Goal: Transaction & Acquisition: Book appointment/travel/reservation

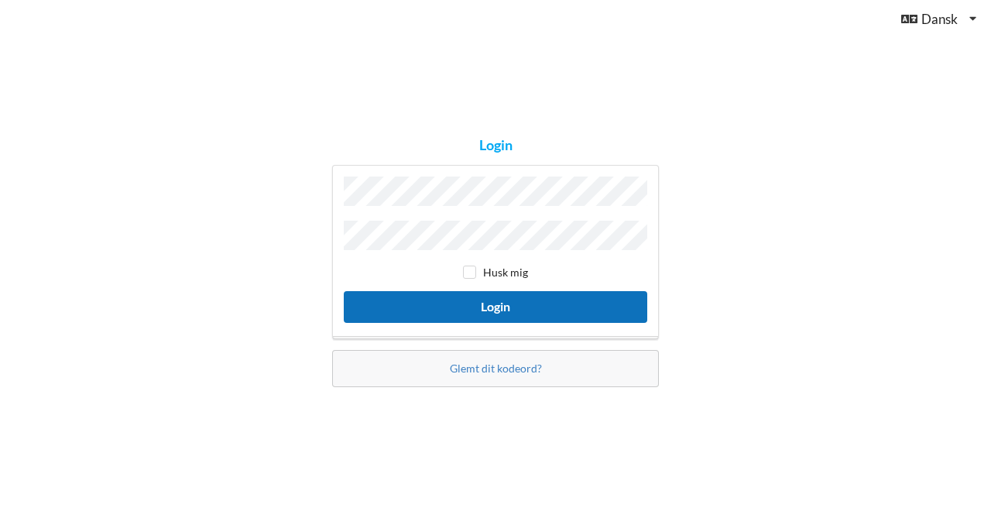
click at [468, 313] on button "Login" at bounding box center [495, 307] width 303 height 32
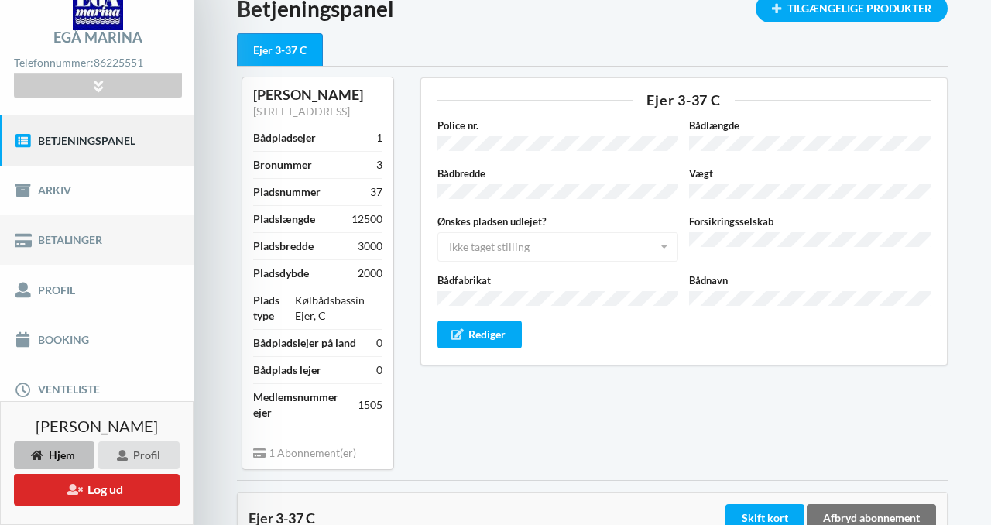
scroll to position [107, 0]
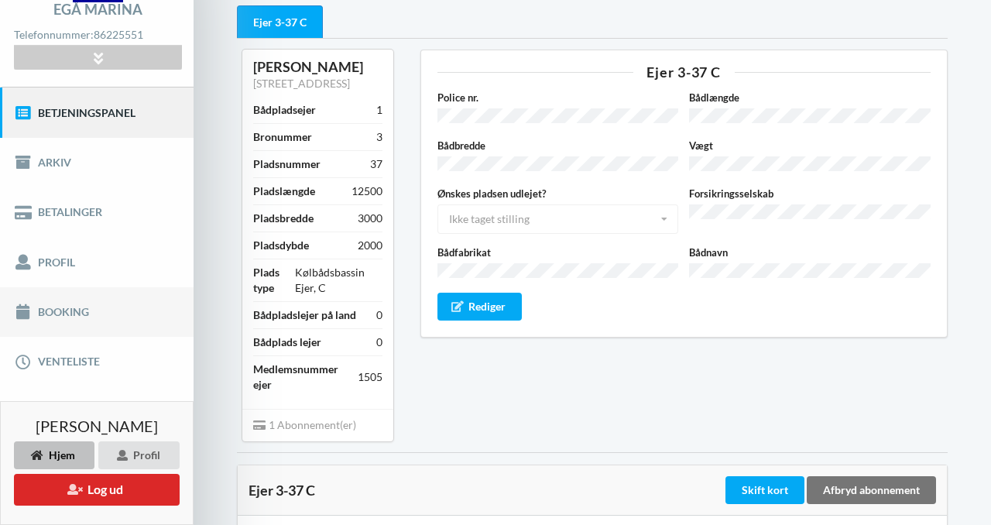
click at [78, 310] on link "Booking" at bounding box center [97, 312] width 194 height 50
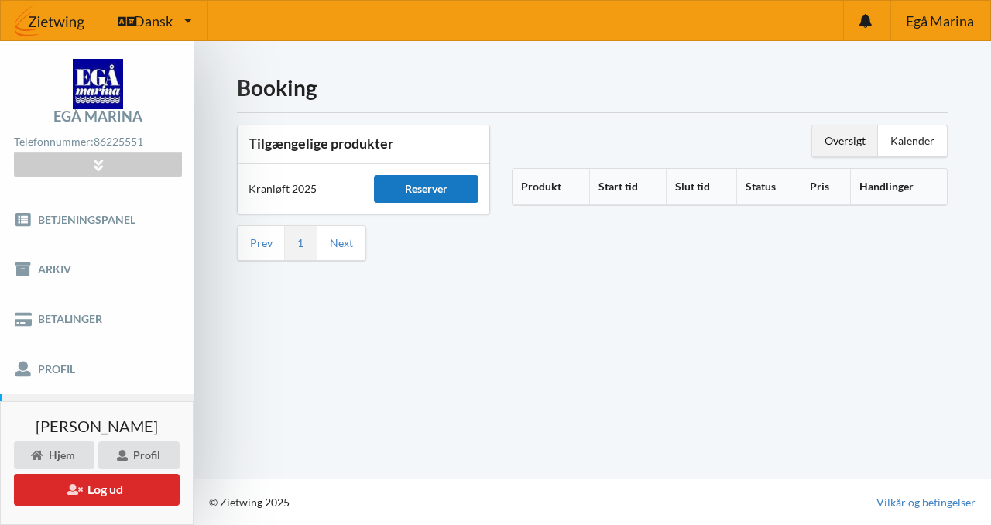
click at [411, 183] on div "Reserver" at bounding box center [426, 189] width 104 height 28
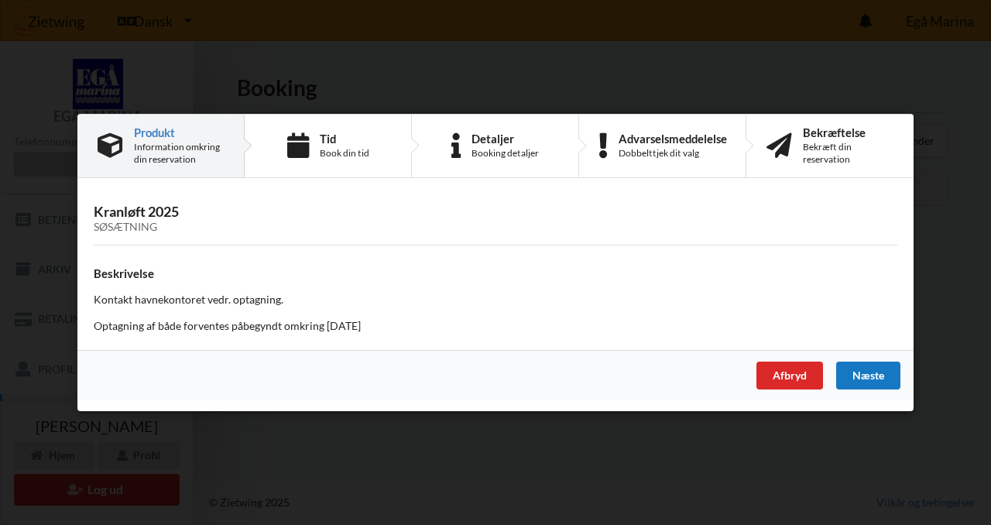
click at [879, 385] on div "Næste" at bounding box center [868, 376] width 64 height 28
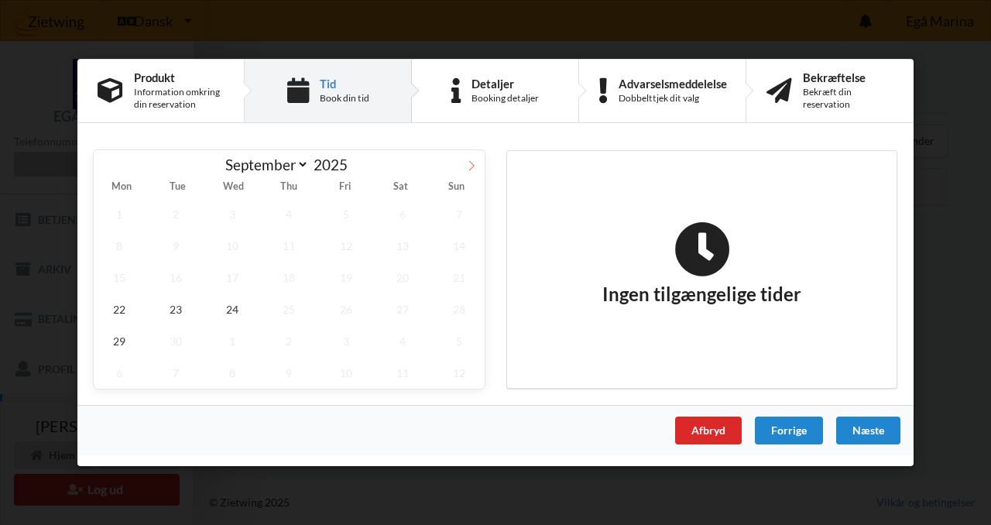
click at [475, 170] on icon at bounding box center [471, 165] width 11 height 11
click at [463, 162] on span at bounding box center [471, 163] width 26 height 26
click at [467, 154] on span at bounding box center [471, 163] width 26 height 26
click at [108, 166] on icon at bounding box center [106, 165] width 11 height 11
click at [98, 168] on span at bounding box center [107, 163] width 26 height 26
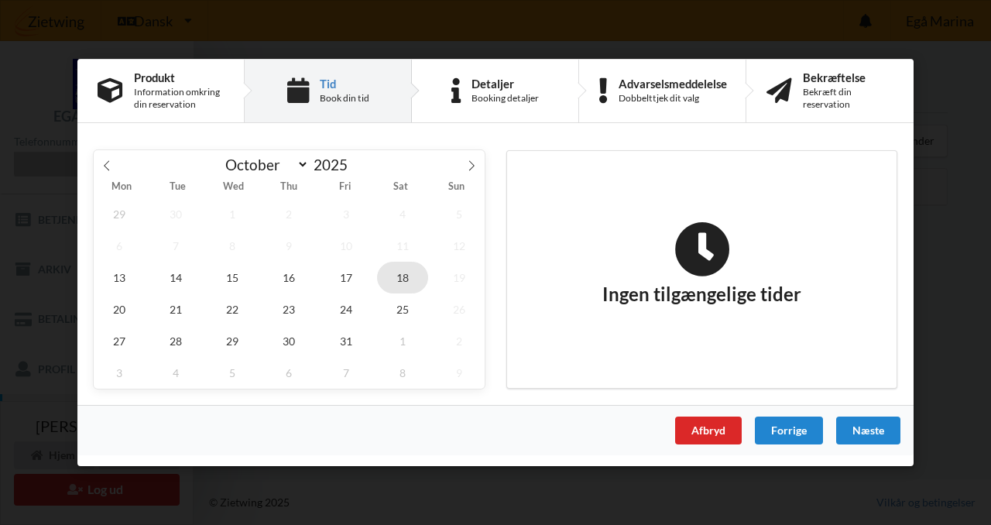
click at [393, 281] on span "18" at bounding box center [402, 278] width 51 height 32
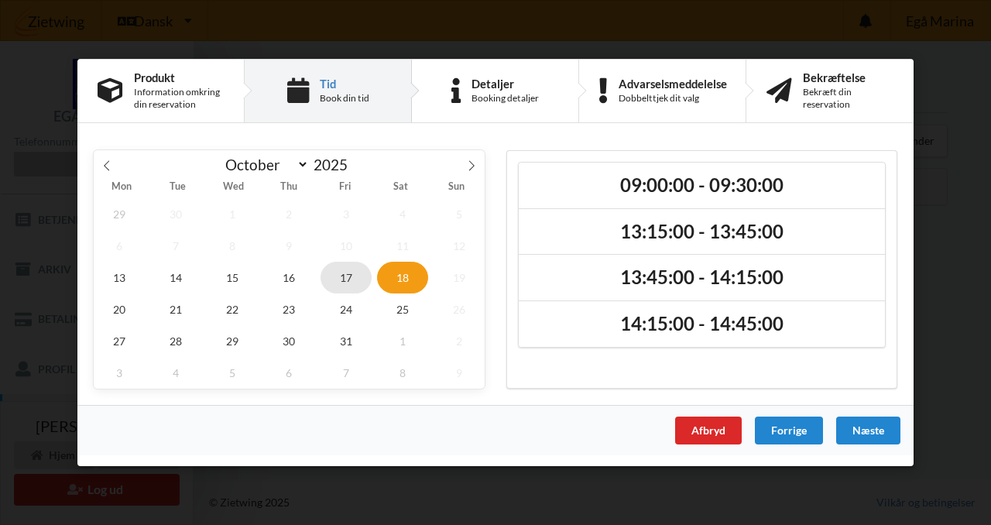
click at [369, 281] on span "17" at bounding box center [345, 278] width 51 height 32
click at [406, 306] on span "25" at bounding box center [402, 309] width 51 height 32
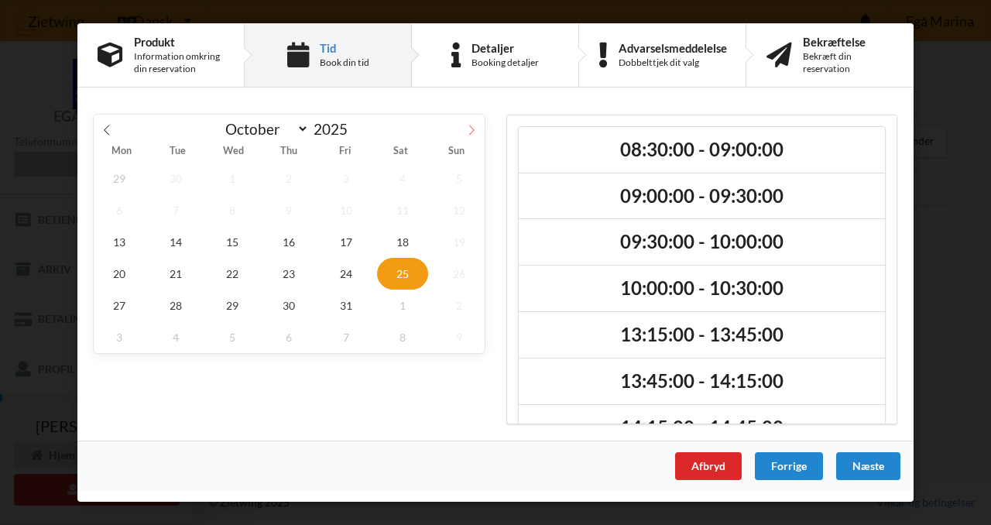
click at [458, 130] on span at bounding box center [471, 128] width 26 height 26
select select "10"
click at [416, 183] on span "1" at bounding box center [402, 179] width 51 height 32
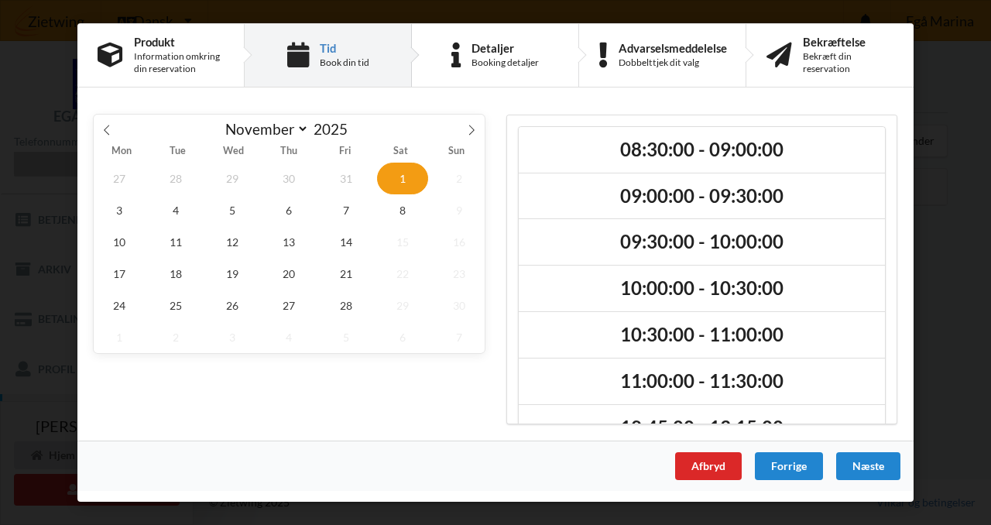
click at [395, 231] on span "15" at bounding box center [402, 242] width 51 height 32
click at [400, 214] on span "8" at bounding box center [402, 210] width 51 height 32
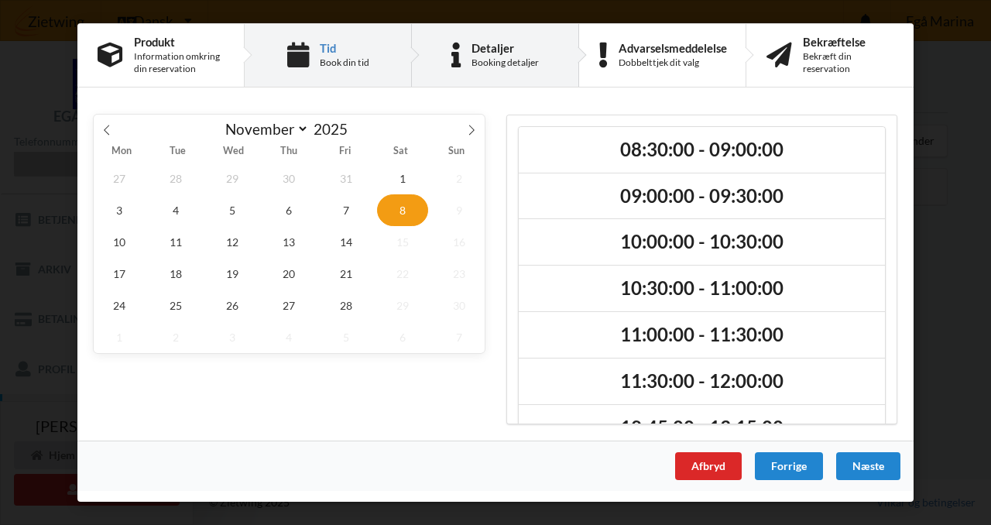
click at [476, 46] on div "Detaljer" at bounding box center [504, 48] width 67 height 12
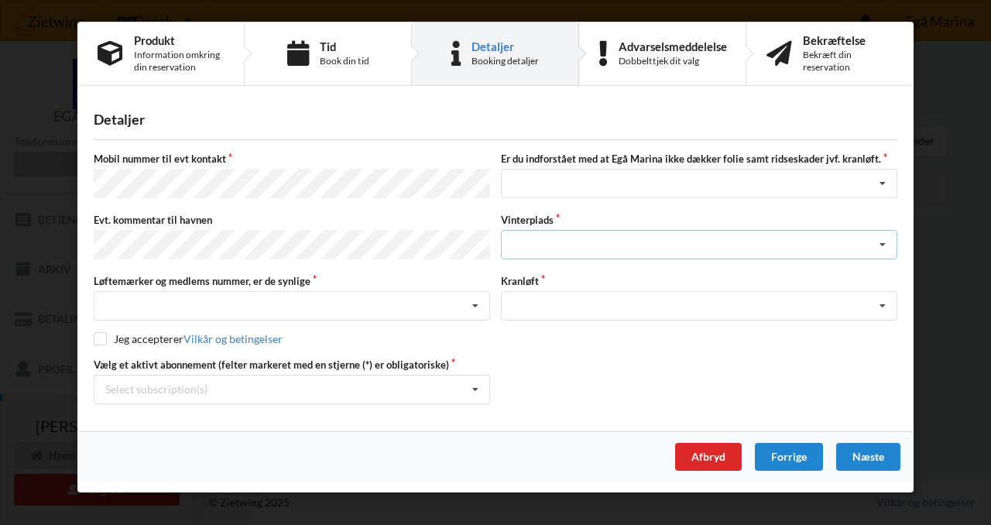
click at [622, 238] on div "Landplads nr. 1 Landplads nr. 2 Landplads nr.3 Landplads nr. 4 Landplads nr. 5 …" at bounding box center [699, 244] width 396 height 29
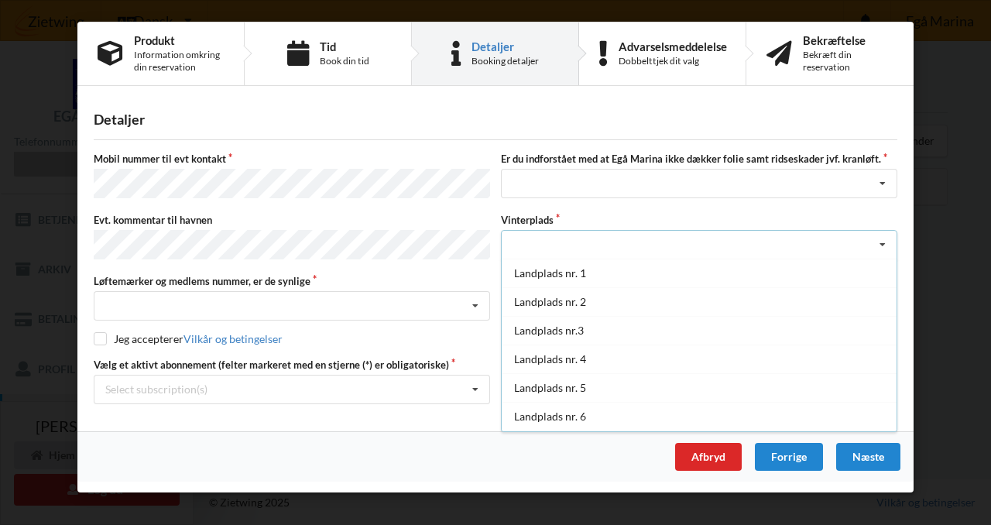
click at [622, 213] on label "Vinterplads" at bounding box center [699, 220] width 396 height 14
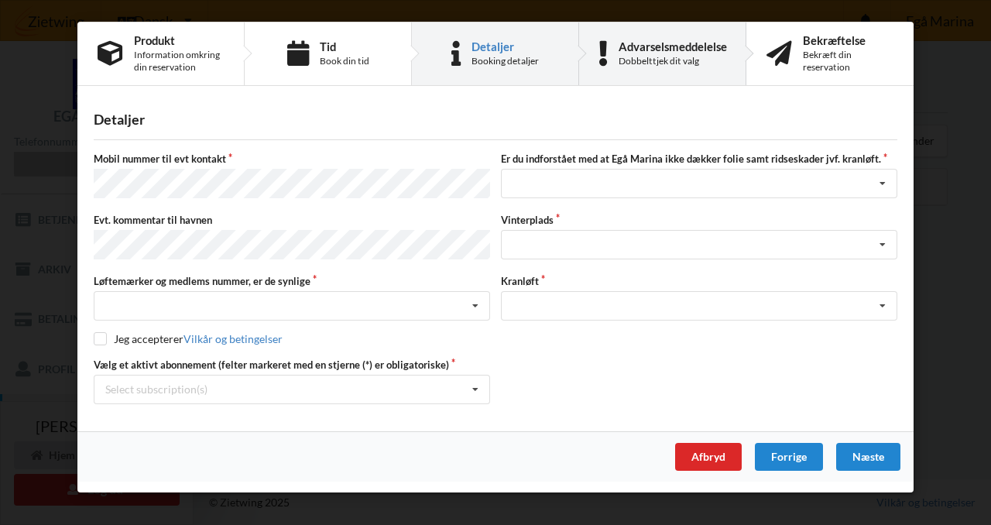
click at [657, 61] on div "Dobbelttjek dit valg" at bounding box center [673, 61] width 108 height 12
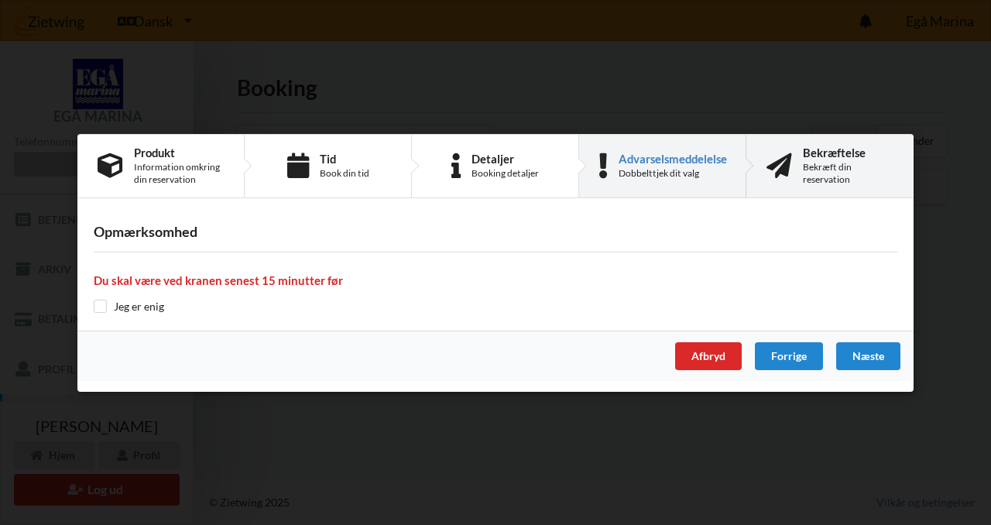
click at [788, 176] on icon at bounding box center [779, 166] width 26 height 26
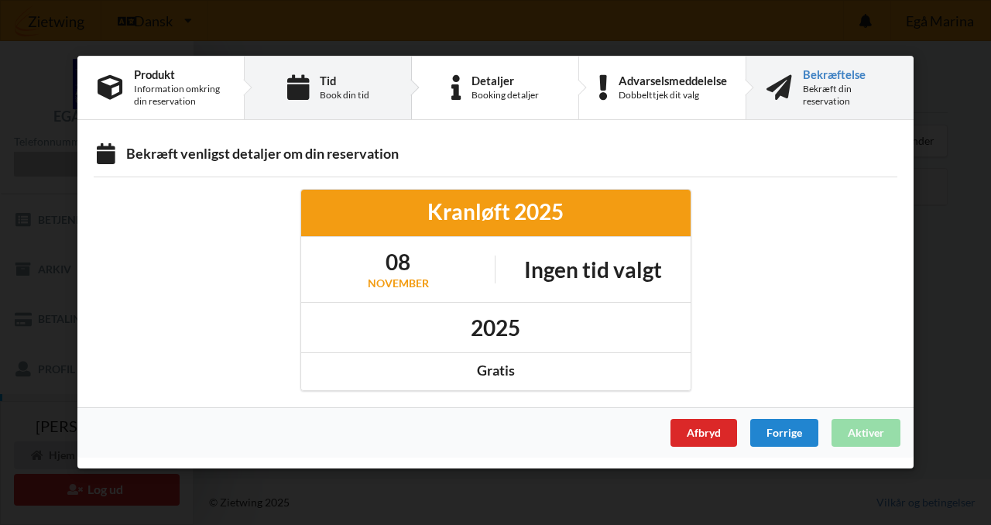
click at [317, 79] on div "Tid Book din tid" at bounding box center [328, 88] width 167 height 63
select select "10"
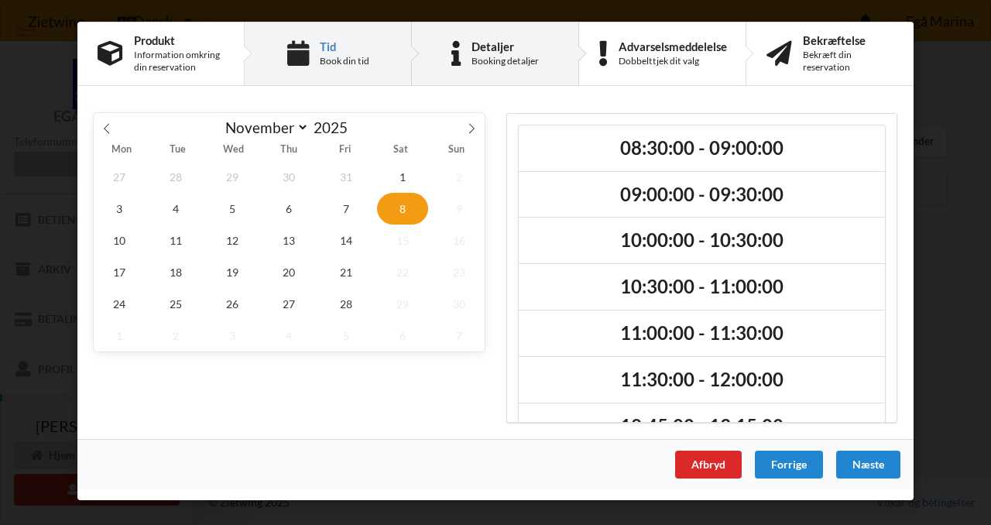
click at [474, 63] on div "Booking detaljer" at bounding box center [504, 61] width 67 height 12
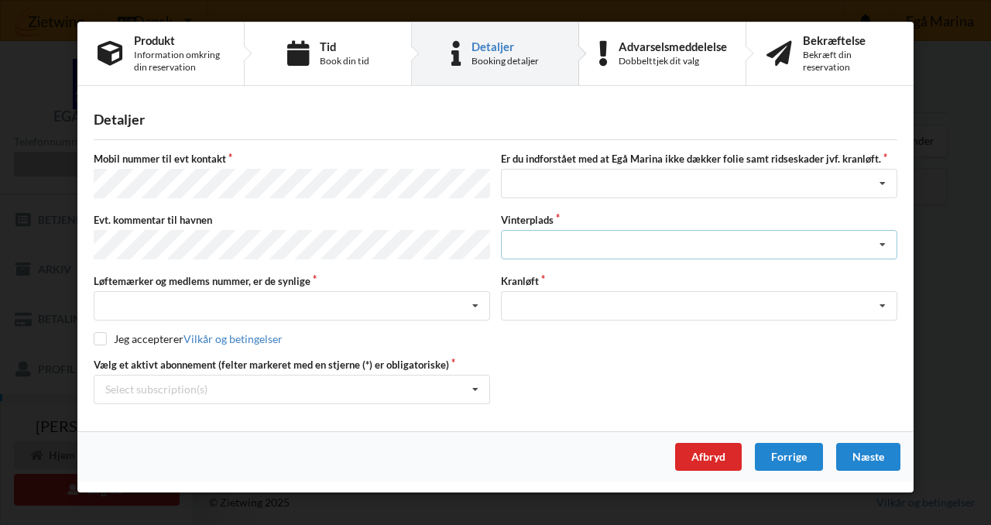
click at [522, 248] on div "Landplads nr. 1 Landplads nr. 2 Landplads nr.3 Landplads nr. 4 Landplads nr. 5 …" at bounding box center [699, 244] width 396 height 29
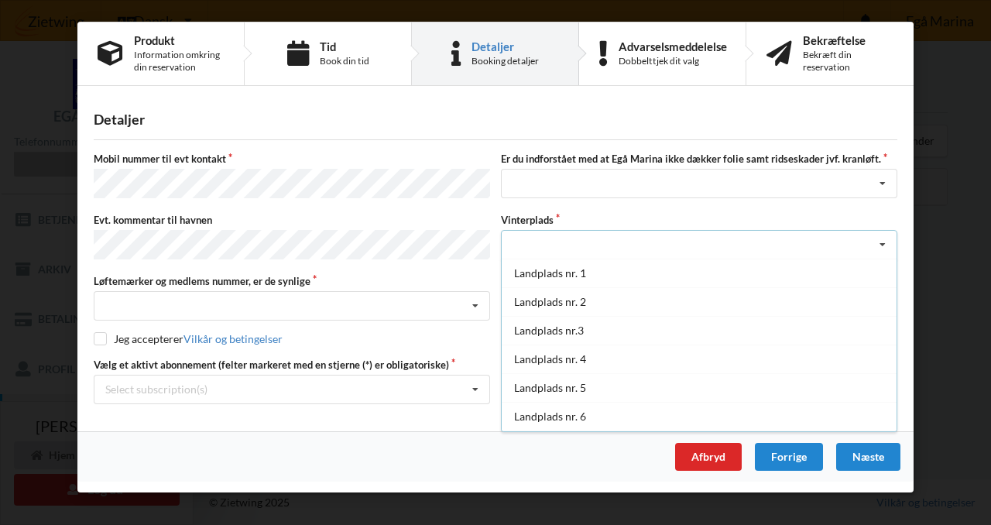
click at [522, 248] on div "Landplads nr. 1 Landplads nr. 2 Landplads nr.3 Landplads nr. 4 Landplads nr. 5 …" at bounding box center [699, 244] width 396 height 29
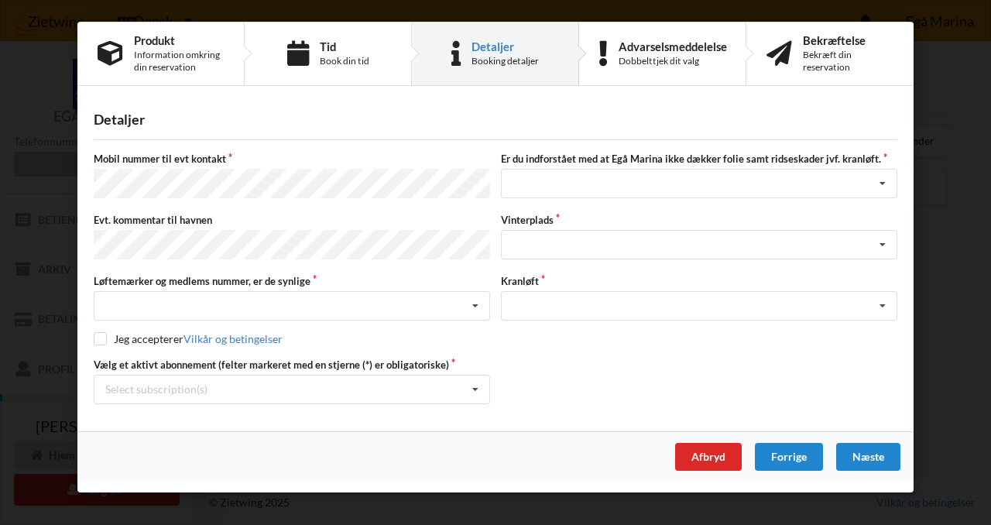
click at [990, 220] on div "Handelsbetingelser Ved at benytte dig af Virksomhedens juridiske navn services …" at bounding box center [495, 262] width 991 height 525
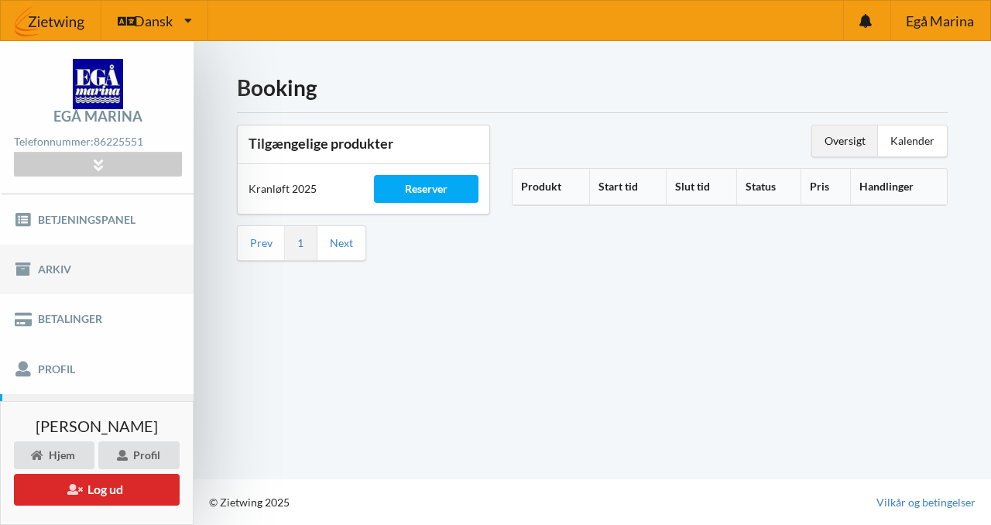
click at [74, 273] on link "Arkiv" at bounding box center [97, 270] width 194 height 50
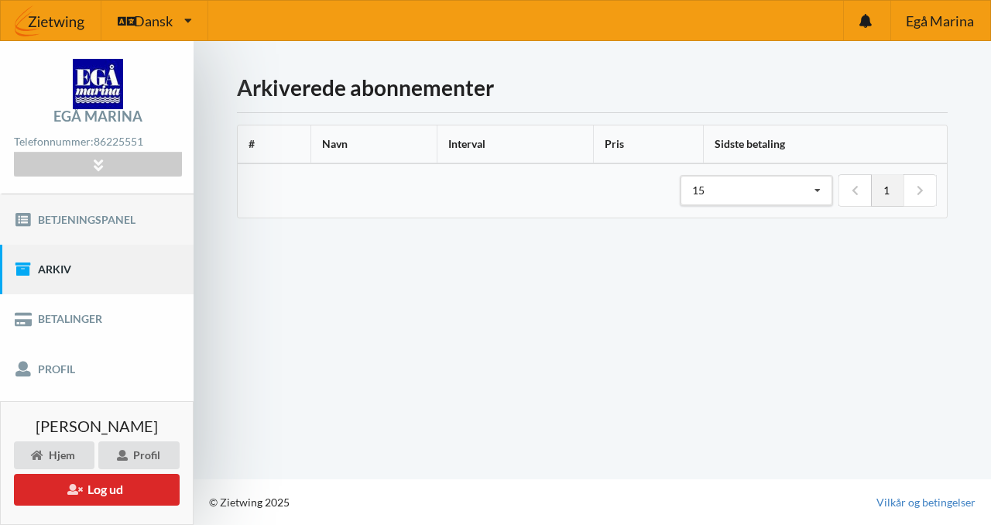
click at [115, 224] on link "Betjeningspanel" at bounding box center [97, 219] width 194 height 50
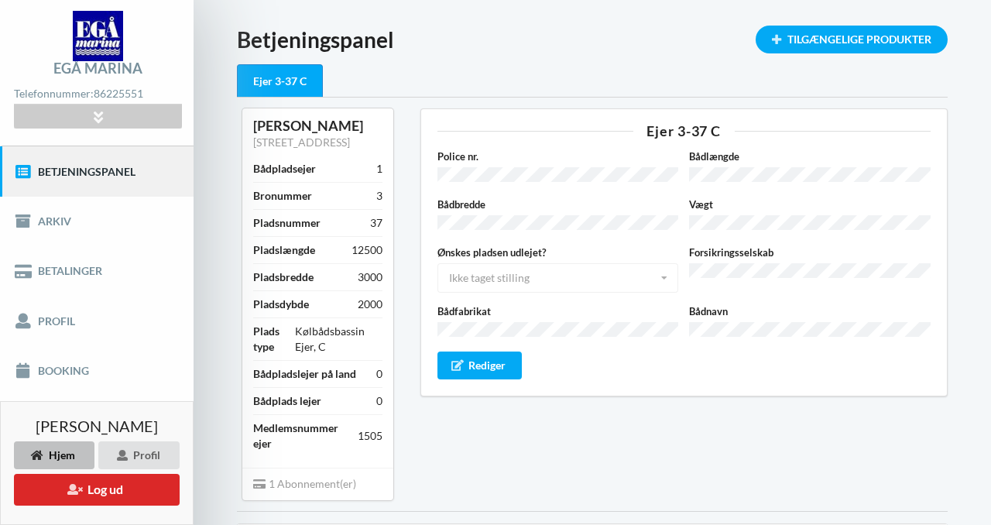
scroll to position [47, 0]
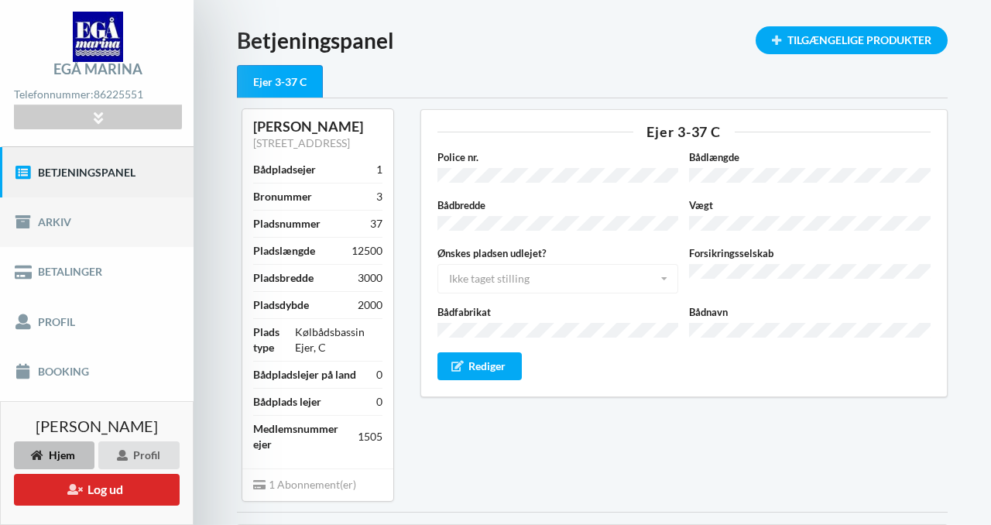
click at [94, 234] on link "Arkiv" at bounding box center [97, 222] width 194 height 50
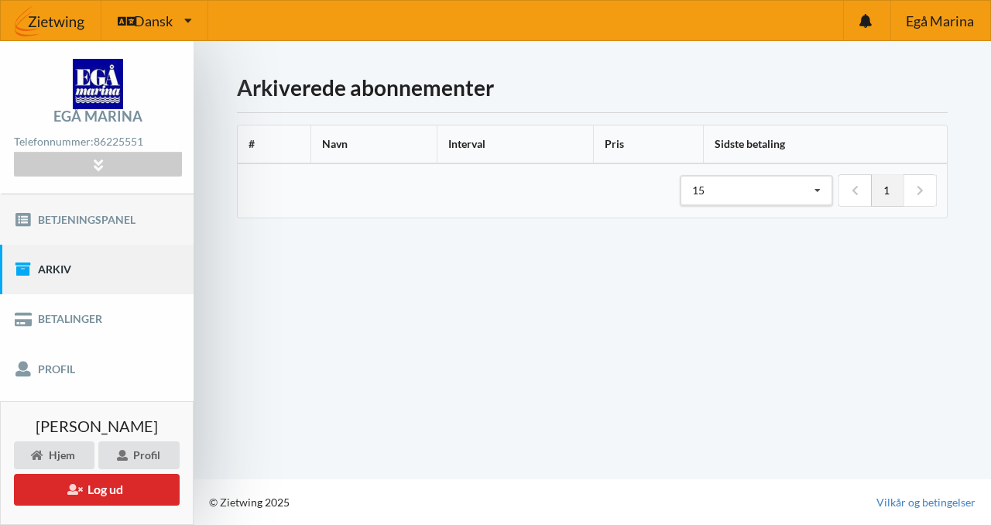
click at [122, 235] on link "Betjeningspanel" at bounding box center [97, 219] width 194 height 50
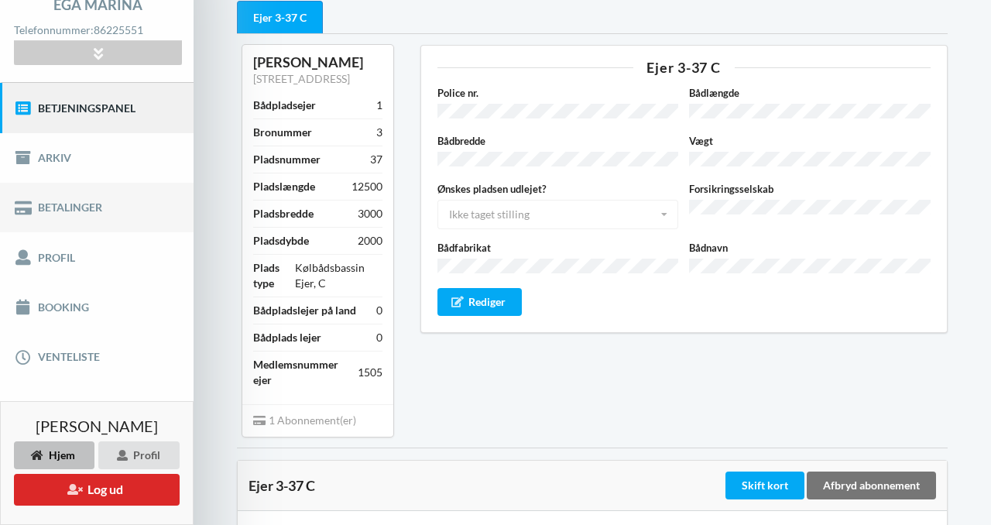
scroll to position [112, 0]
click at [87, 315] on link "Booking" at bounding box center [97, 307] width 194 height 50
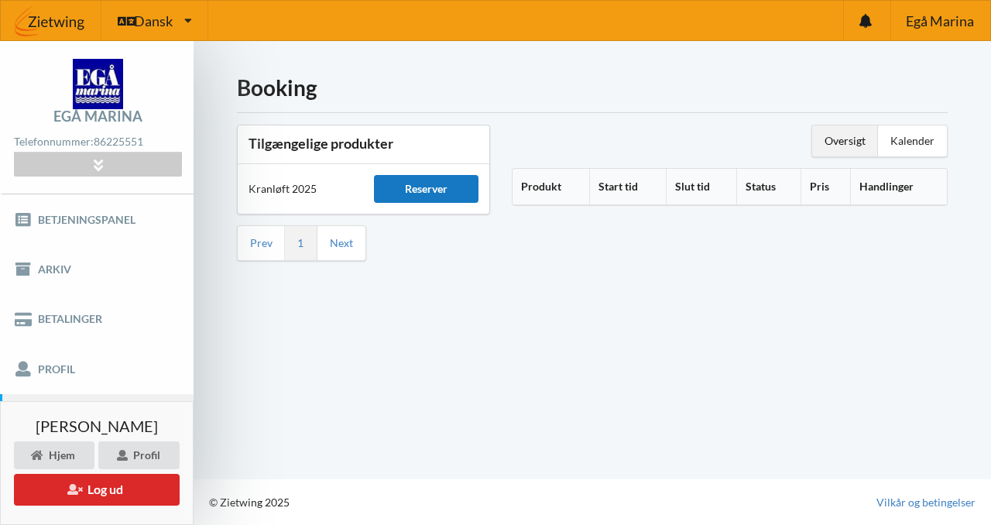
click at [468, 193] on div "Reserver" at bounding box center [426, 189] width 104 height 28
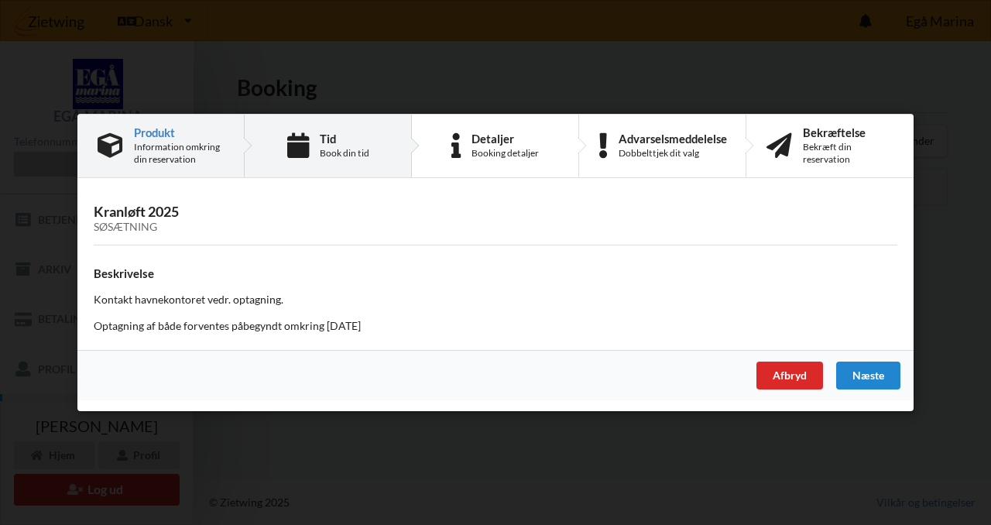
click at [346, 152] on div "Book din tid" at bounding box center [345, 153] width 50 height 12
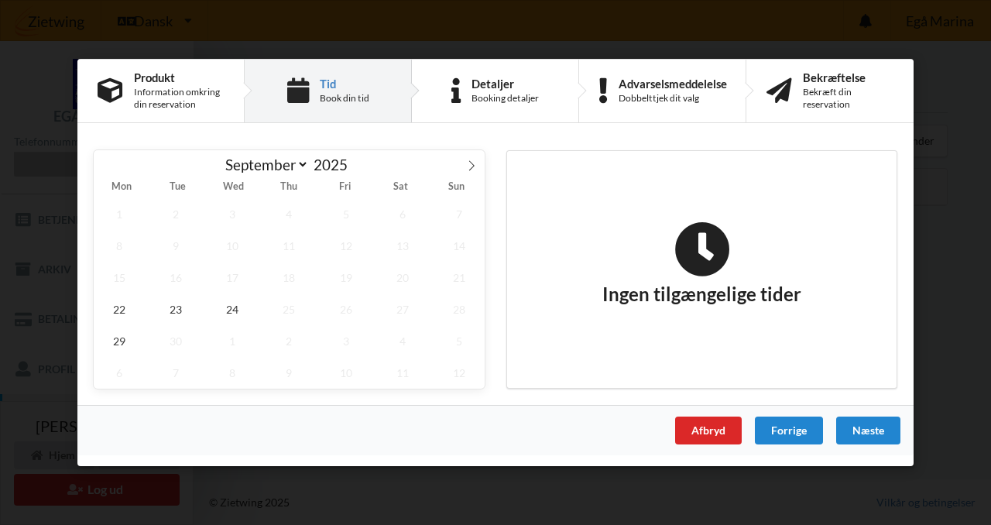
click at [485, 171] on div "September October November [DATE] Mon Tue Wed Thu Fri Sat Sun 1 2 3 4 5 6 7 8 9…" at bounding box center [289, 269] width 413 height 260
click at [134, 338] on span "29" at bounding box center [119, 341] width 51 height 32
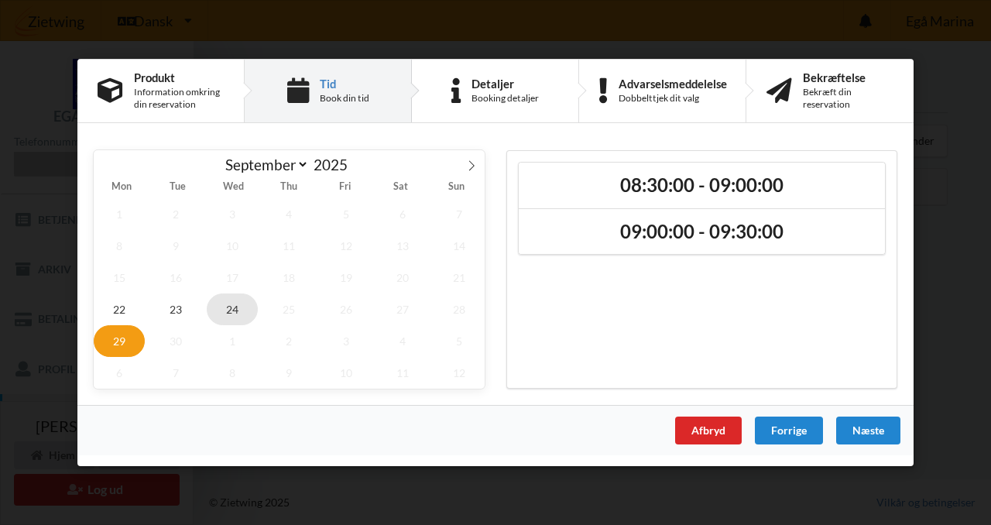
click at [211, 310] on span "24" at bounding box center [232, 309] width 51 height 32
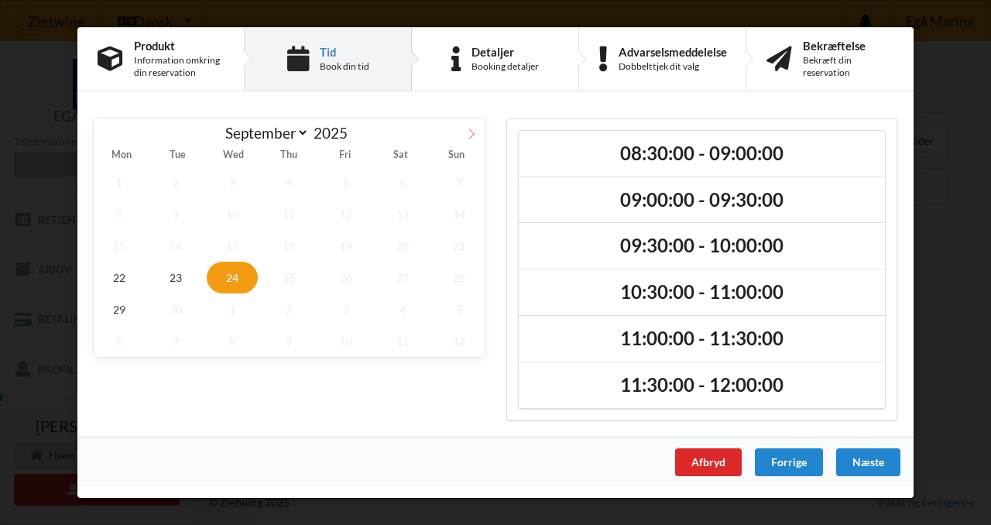
click at [471, 139] on icon at bounding box center [471, 134] width 11 height 11
select select "9"
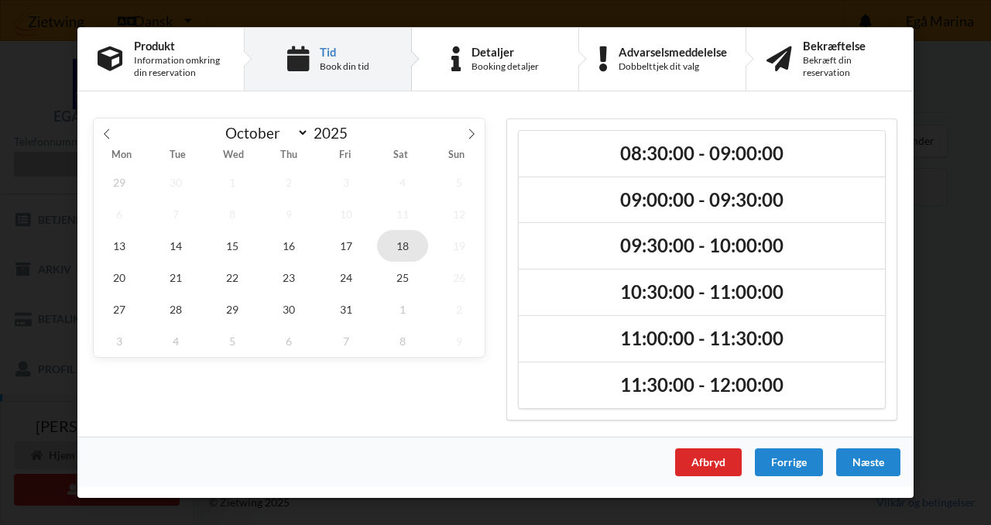
click at [413, 252] on span "18" at bounding box center [402, 246] width 51 height 32
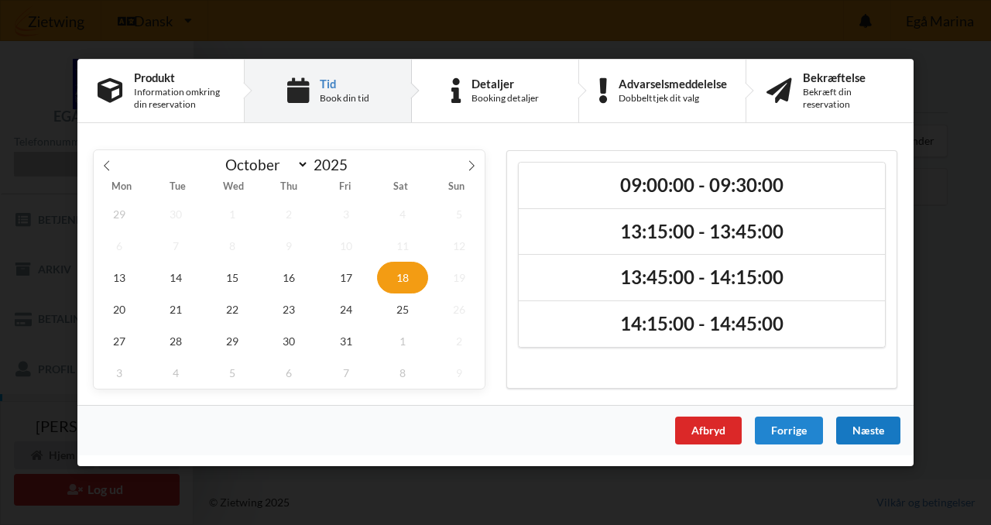
click at [853, 431] on div "Næste" at bounding box center [868, 430] width 64 height 28
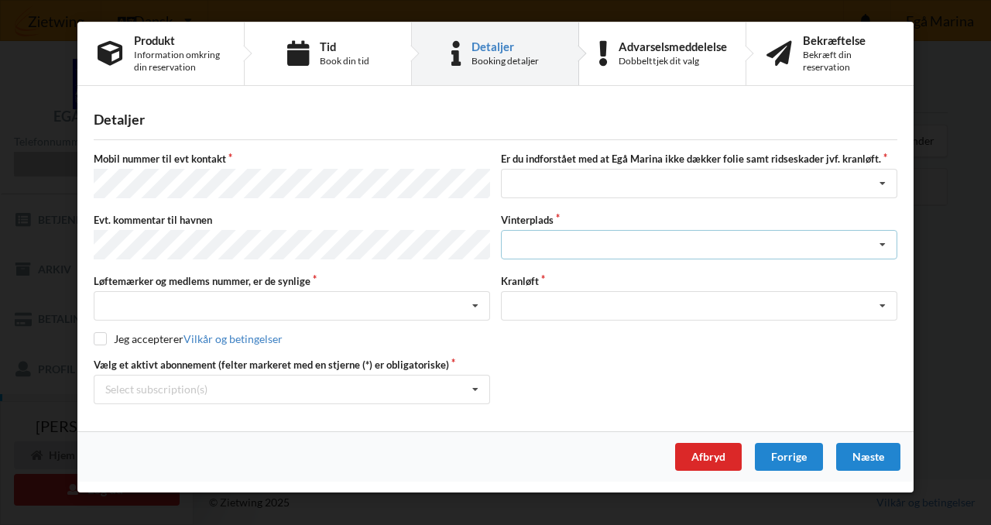
click at [533, 230] on div "Landplads nr. 1 Landplads nr. 2 Landplads nr.3 Landplads nr. 4 Landplads nr. 5 …" at bounding box center [699, 244] width 396 height 29
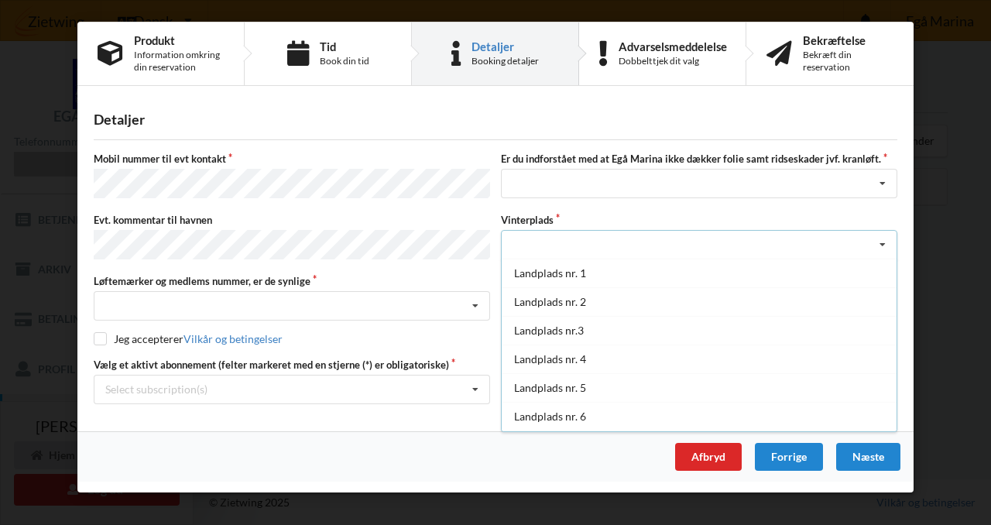
click at [326, 274] on label "Løftemærker og medlems nummer, er de synlige" at bounding box center [292, 281] width 396 height 14
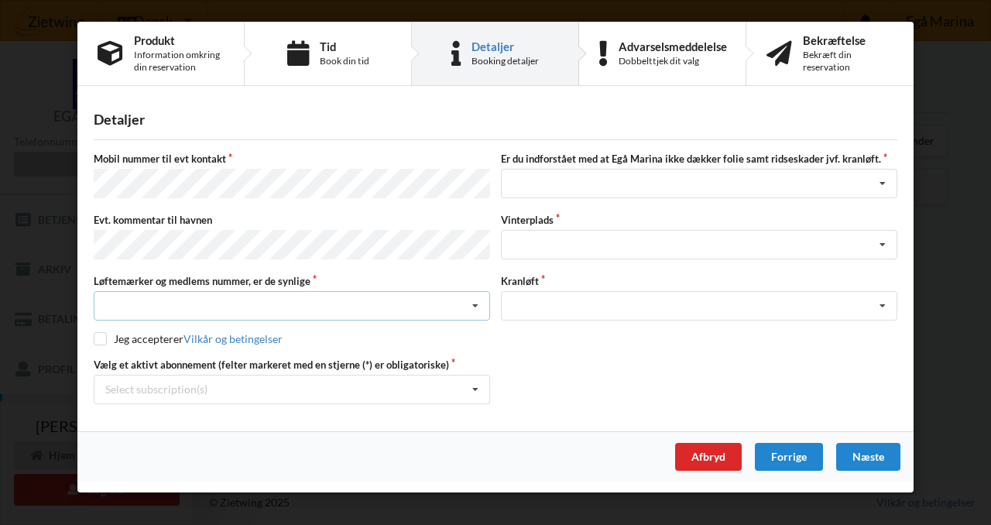
click at [303, 294] on div "Nej, jeg kontakter havnekontoret inden løftet Ja, mine mærker er synlige og int…" at bounding box center [292, 305] width 396 height 29
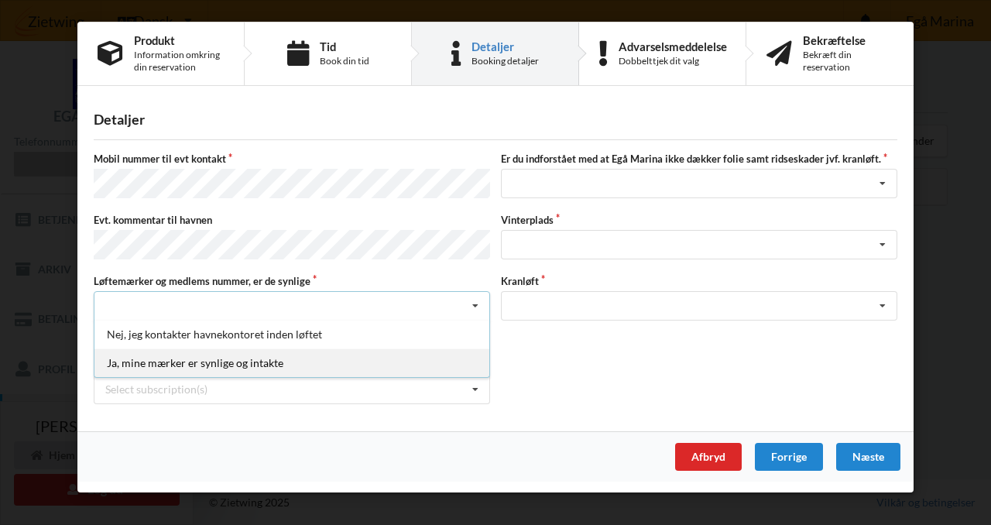
click at [445, 362] on div "Ja, mine mærker er synlige og intakte" at bounding box center [291, 362] width 395 height 29
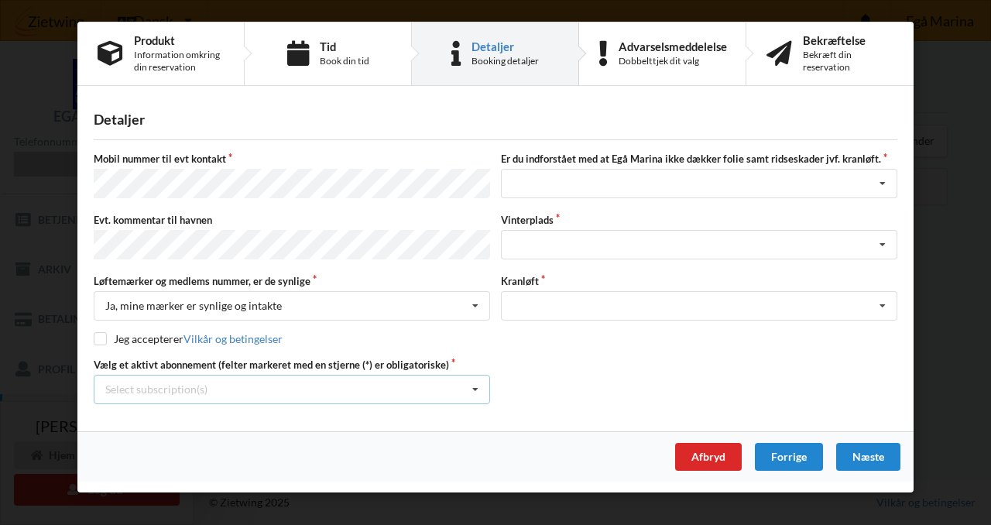
click at [247, 377] on div "Select subscription(s) * Ejer 3-37 C" at bounding box center [292, 389] width 396 height 29
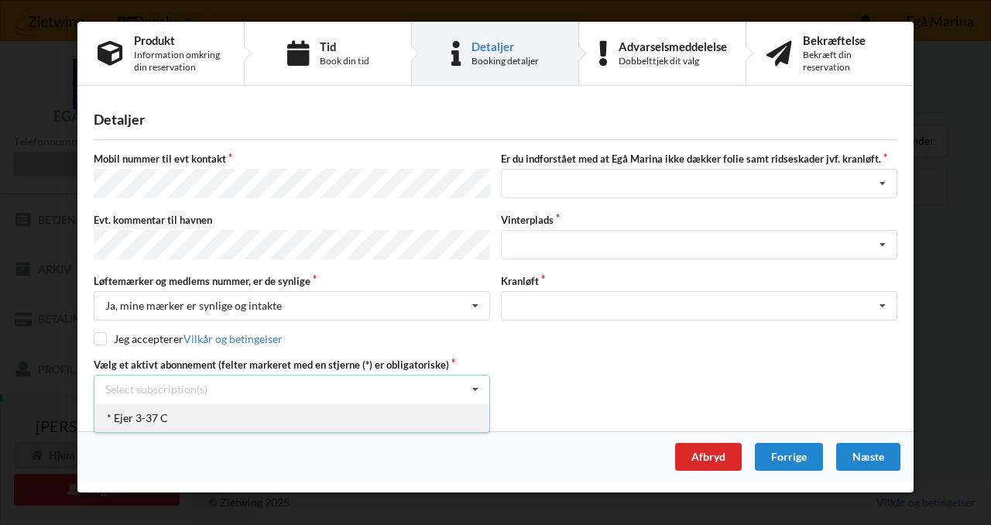
click at [236, 413] on div "* Ejer 3-37 C" at bounding box center [291, 417] width 395 height 29
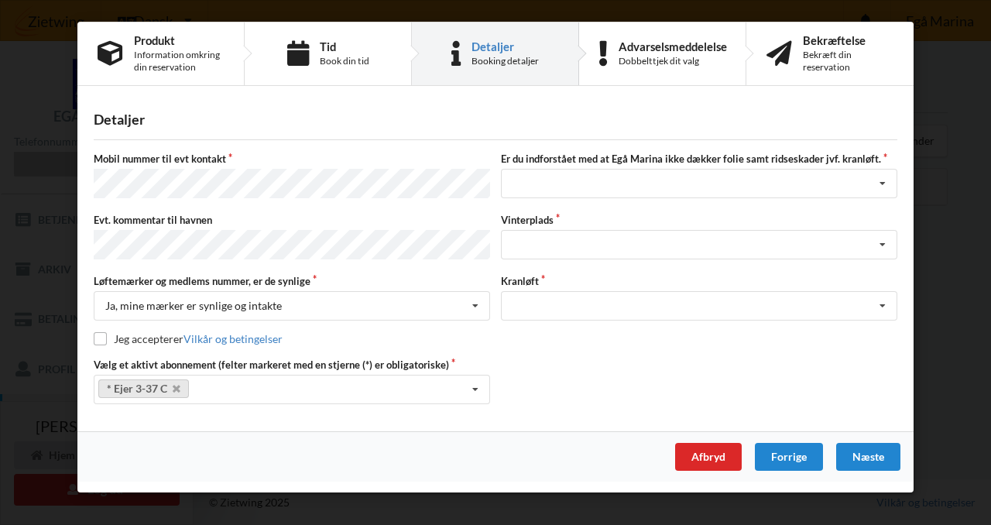
click at [107, 336] on label "Jeg accepterer Vilkår og betingelser" at bounding box center [188, 338] width 189 height 13
click at [103, 335] on input "checkbox" at bounding box center [100, 338] width 13 height 13
checkbox input "true"
click at [680, 186] on div "Jeg har tæpper med og tager selv ansvaret for eventuelle folie samt ridseskader…" at bounding box center [699, 183] width 396 height 29
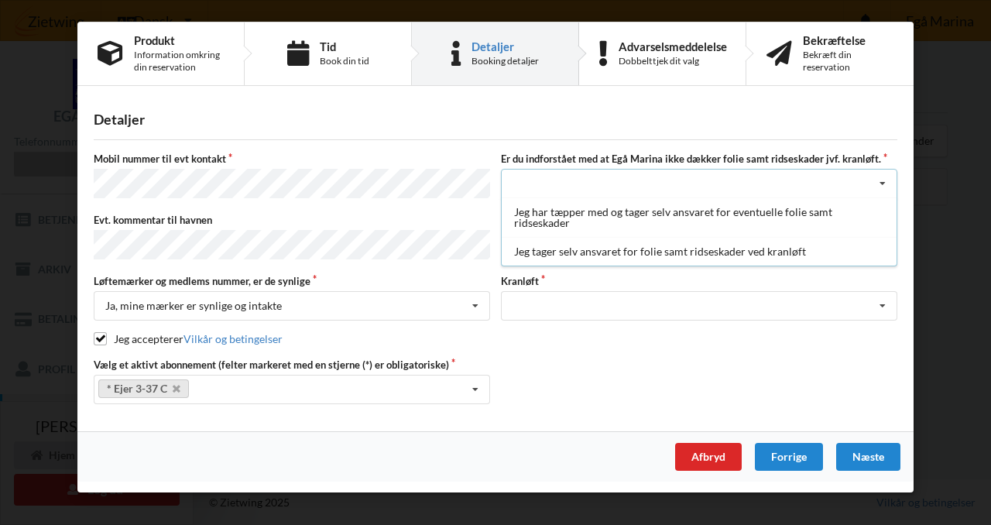
click at [718, 364] on div "Vælg et aktivt abonnement (felter markeret med en stjerne (*) er obligatoriske)…" at bounding box center [495, 381] width 814 height 46
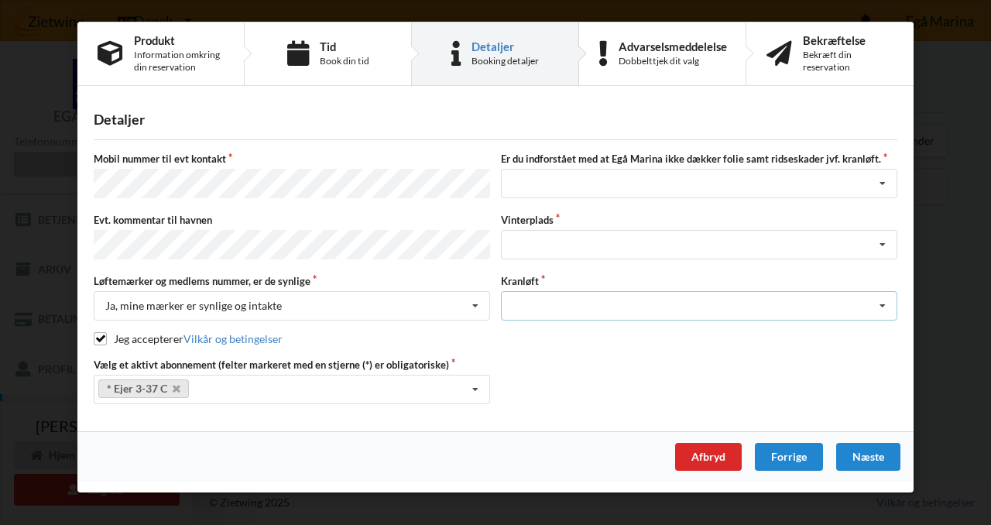
click at [588, 294] on div "Optagning" at bounding box center [699, 305] width 396 height 29
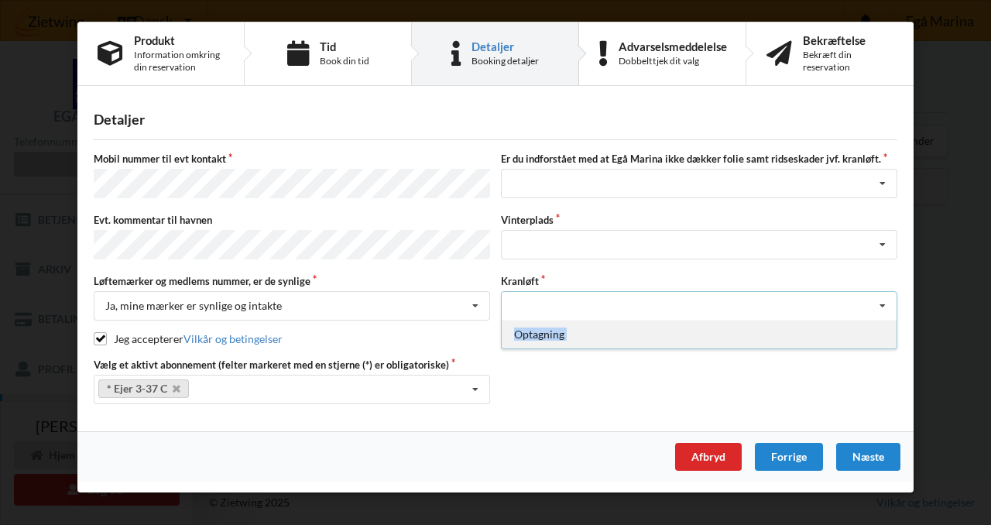
click at [581, 332] on div "Optagning" at bounding box center [699, 334] width 395 height 29
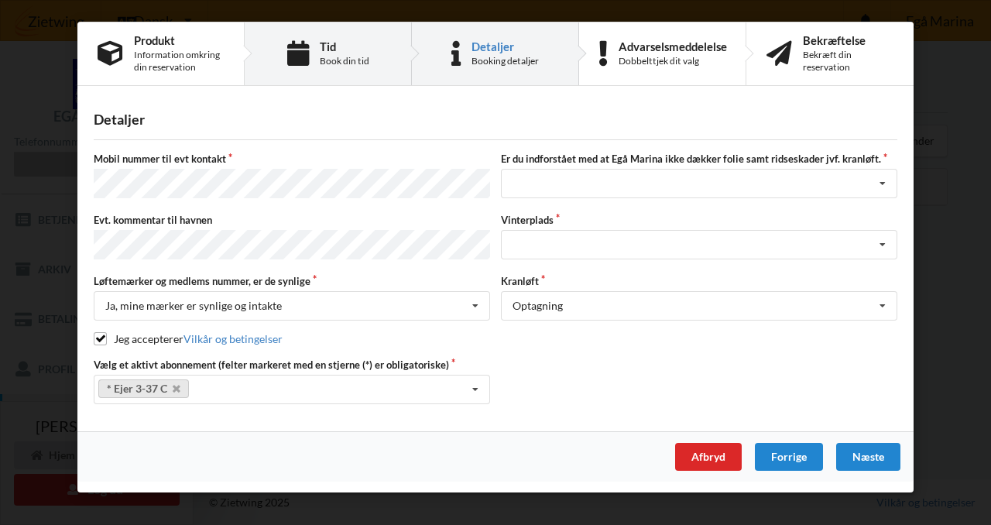
click at [359, 56] on div "Book din tid" at bounding box center [345, 61] width 50 height 12
select select "9"
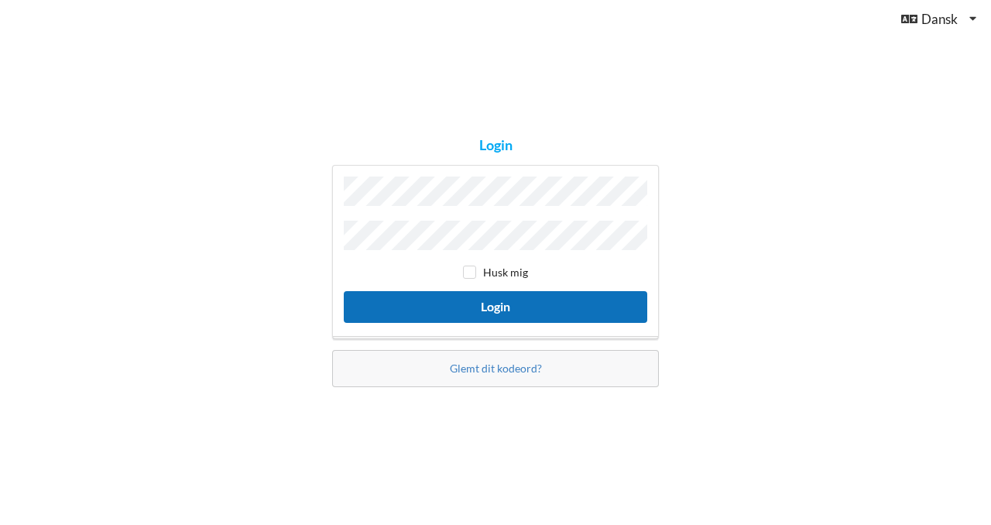
click at [420, 302] on button "Login" at bounding box center [495, 307] width 303 height 32
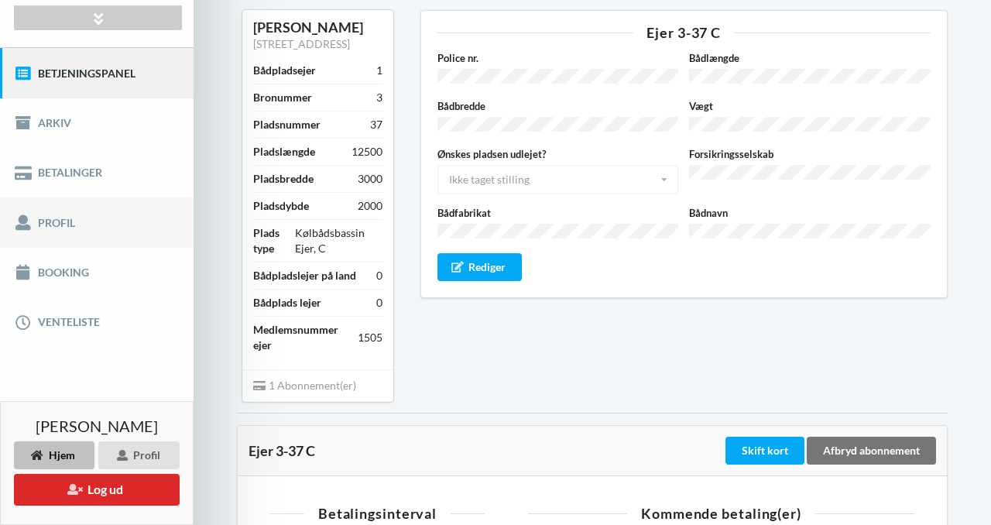
scroll to position [156, 0]
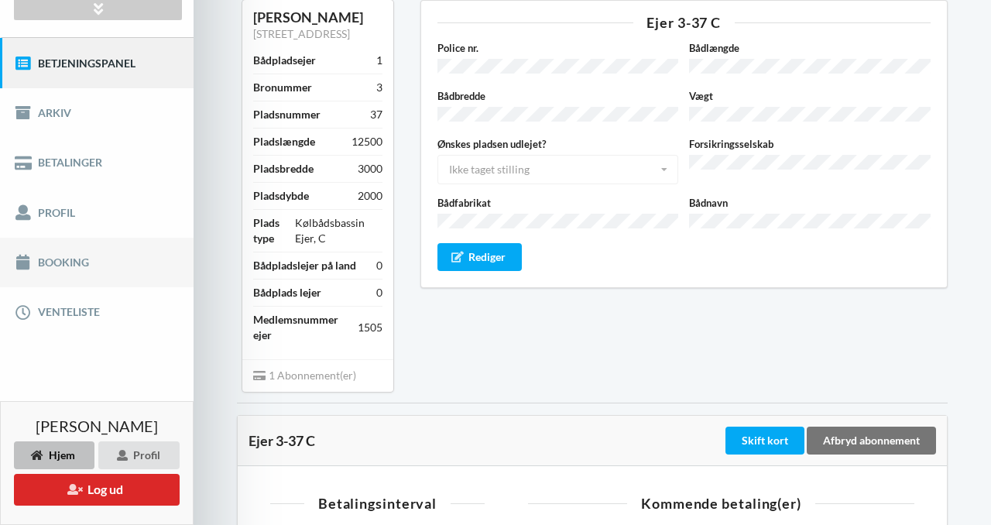
click at [88, 245] on link "Booking" at bounding box center [97, 263] width 194 height 50
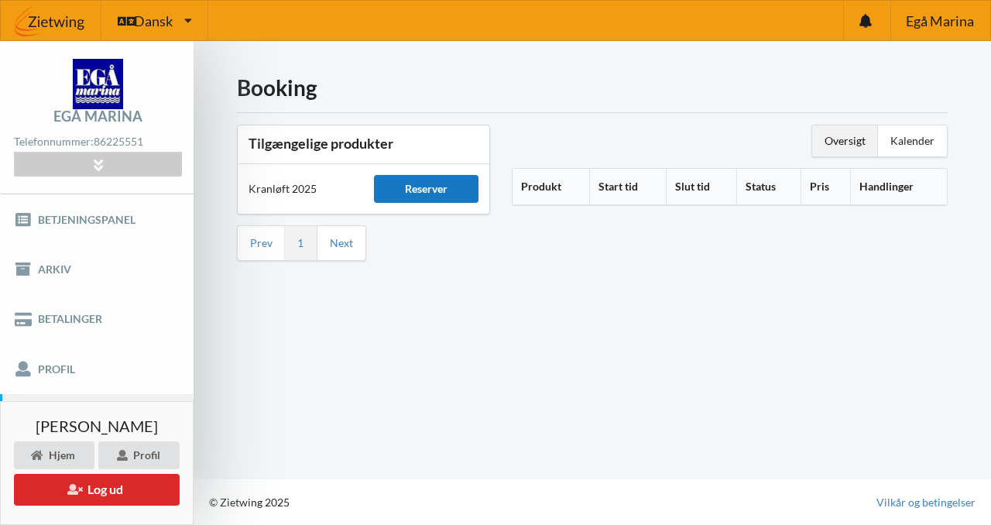
click at [453, 194] on div "Reserver" at bounding box center [426, 189] width 104 height 28
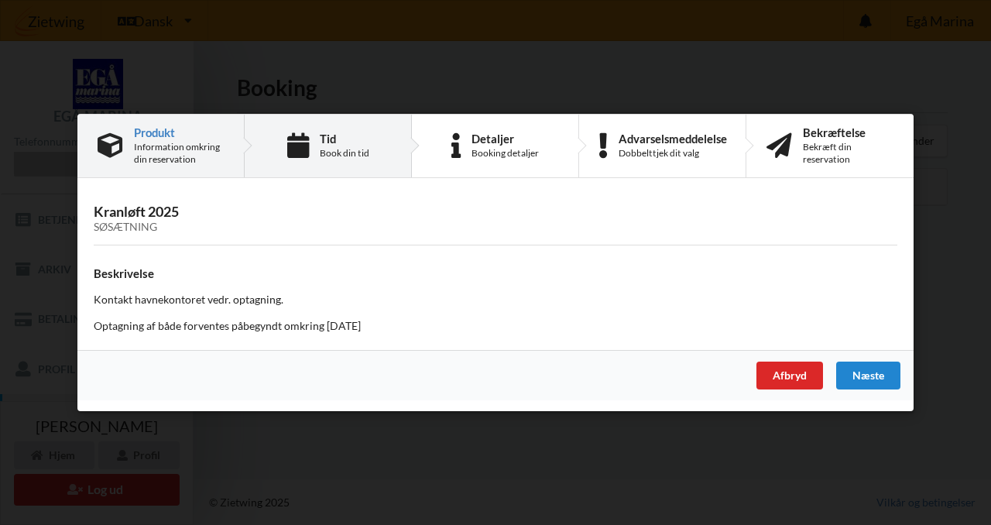
click at [392, 152] on div "Tid Book din tid" at bounding box center [328, 146] width 167 height 63
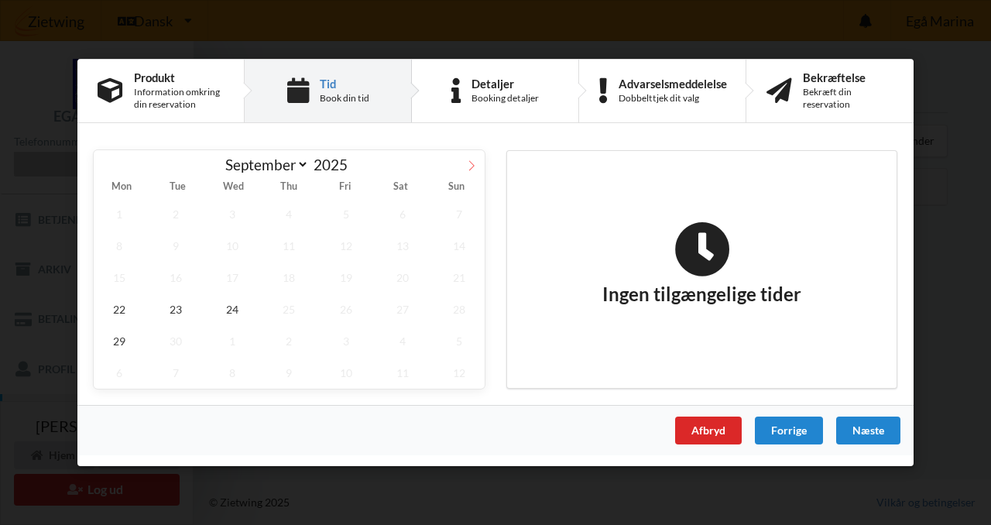
click at [473, 165] on icon at bounding box center [471, 165] width 5 height 10
click at [113, 173] on span at bounding box center [107, 163] width 26 height 26
click at [468, 164] on icon at bounding box center [471, 165] width 11 height 11
click at [185, 307] on span "21" at bounding box center [175, 309] width 51 height 32
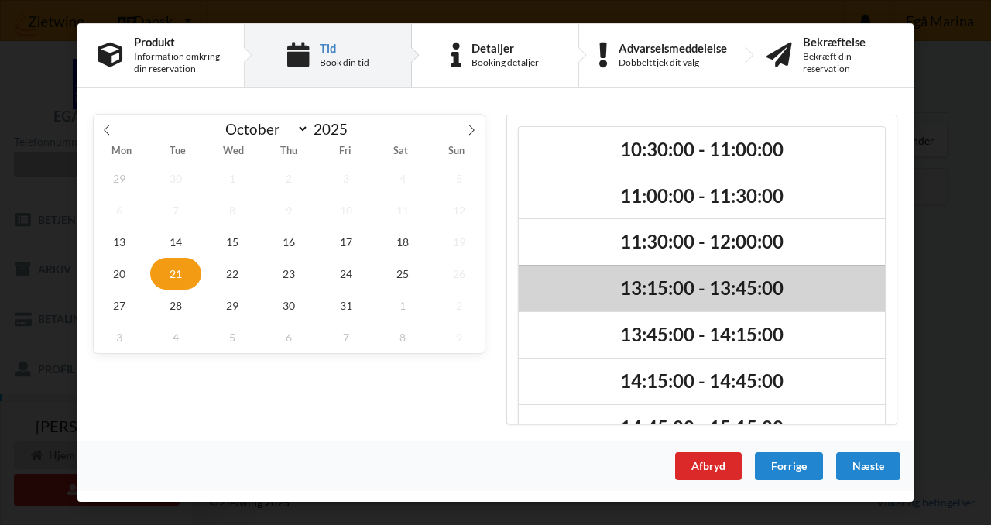
scroll to position [39, 0]
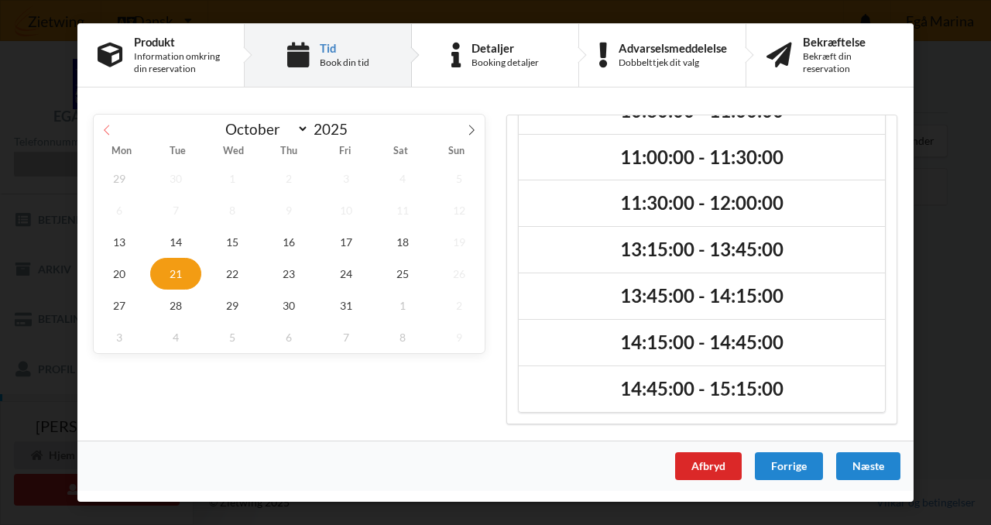
click at [105, 130] on icon at bounding box center [106, 130] width 5 height 10
click at [471, 130] on icon at bounding box center [471, 130] width 11 height 11
select select "9"
click at [246, 274] on span "22" at bounding box center [232, 274] width 51 height 32
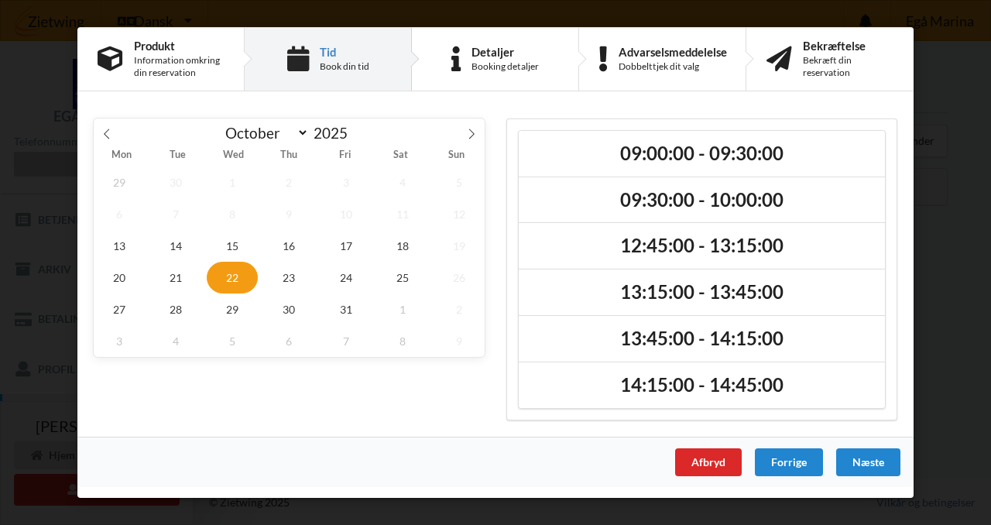
scroll to position [0, 0]
click at [170, 281] on span "21" at bounding box center [175, 278] width 51 height 32
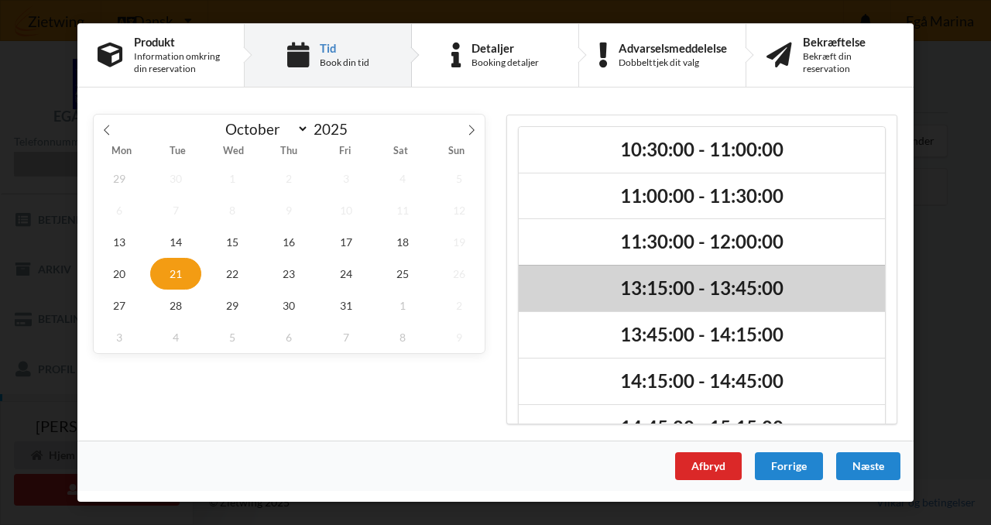
click at [792, 285] on h2 "13:15:00 - 13:45:00" at bounding box center [701, 288] width 344 height 24
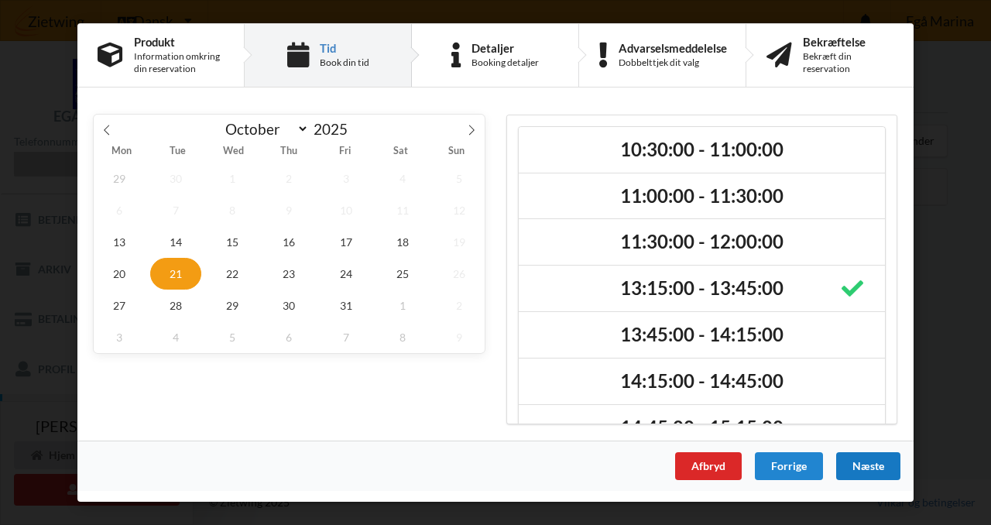
click at [875, 475] on div "Næste" at bounding box center [868, 466] width 64 height 28
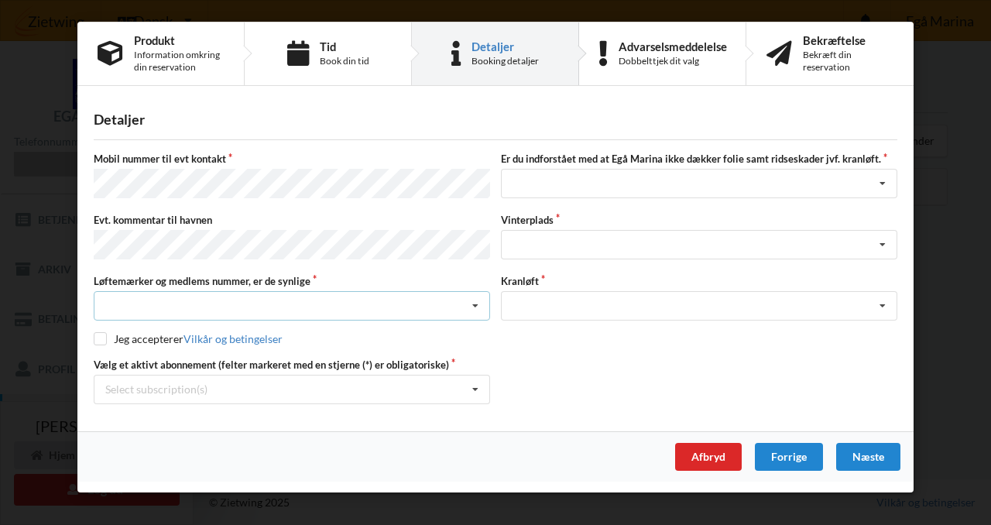
click at [321, 304] on div "Nej, jeg kontakter havnekontoret inden løftet Ja, mine mærker er synlige og int…" at bounding box center [292, 305] width 396 height 29
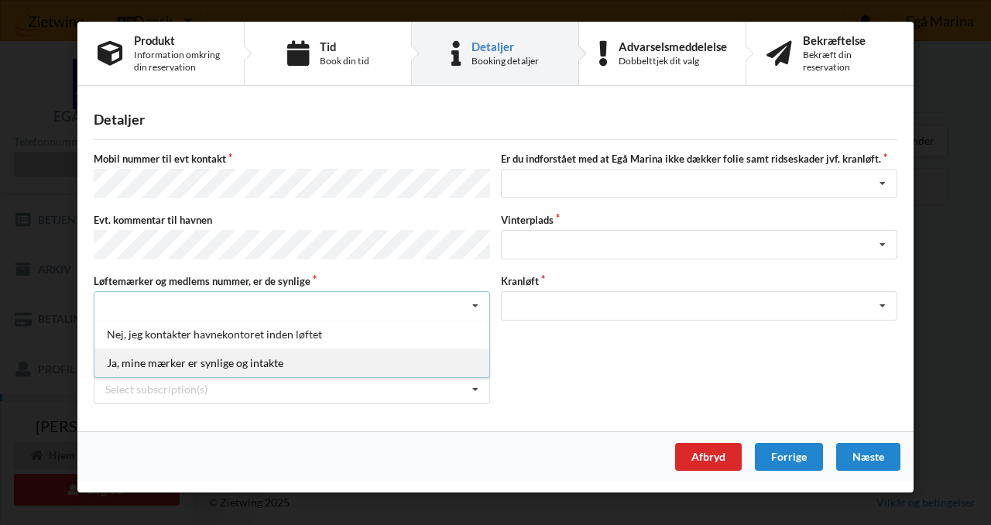
click at [309, 351] on div "Ja, mine mærker er synlige og intakte" at bounding box center [291, 362] width 395 height 29
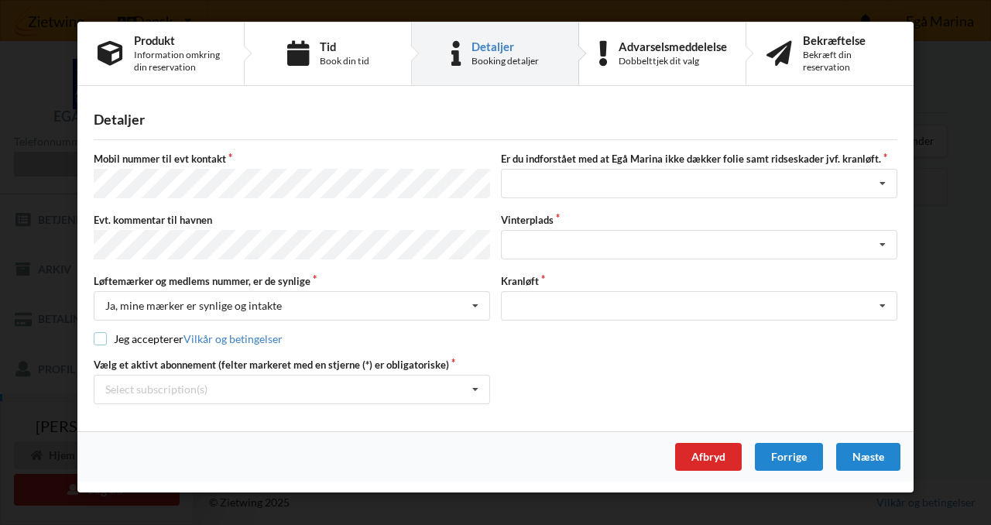
click at [101, 333] on input "checkbox" at bounding box center [100, 338] width 13 height 13
checkbox input "true"
click at [174, 390] on div "Select subscription(s) * Ejer 3-37 C" at bounding box center [292, 389] width 396 height 29
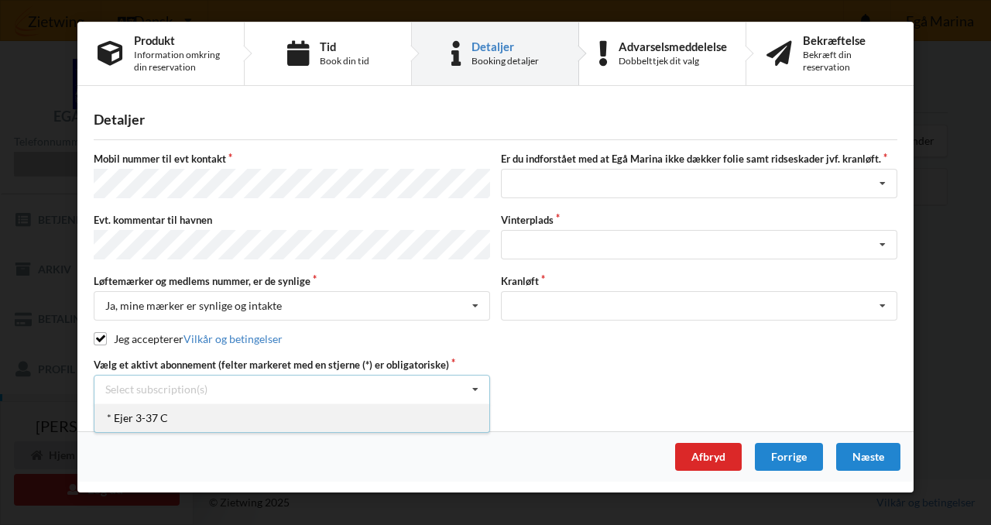
click at [174, 408] on div "* Ejer 3-37 C" at bounding box center [291, 417] width 395 height 29
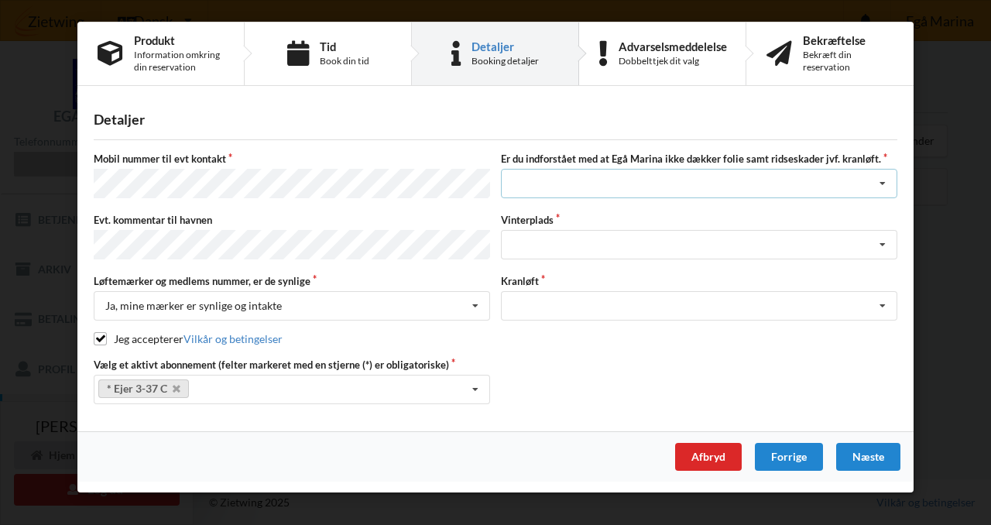
click at [609, 191] on div "Jeg har tæpper med og tager selv ansvaret for eventuelle folie samt ridseskader…" at bounding box center [699, 183] width 396 height 29
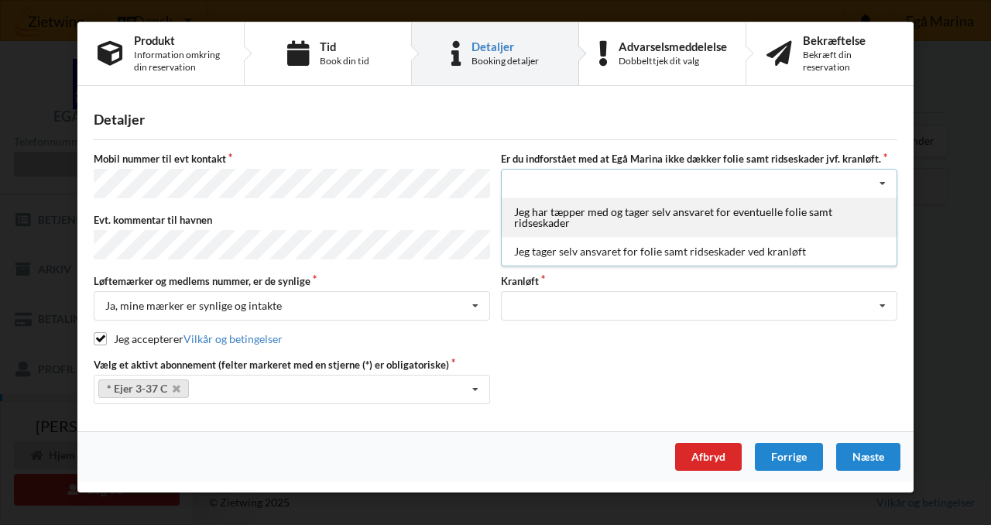
click at [841, 214] on div "Jeg har tæpper med og tager selv ansvaret for eventuelle folie samt ridseskader" at bounding box center [699, 216] width 395 height 39
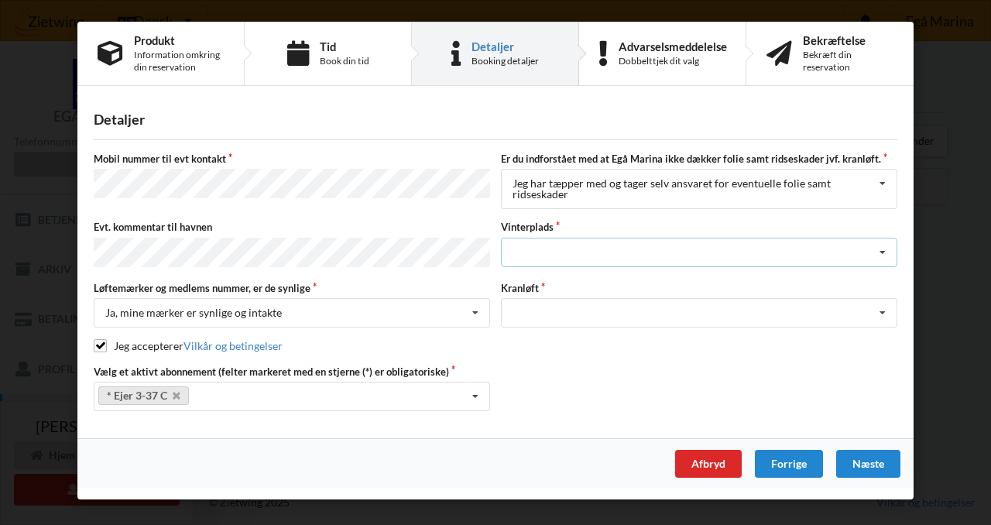
click at [645, 248] on div "Landplads nr. 1 Landplads nr. 2 Landplads nr.3 Landplads nr. 4 Landplads nr. 5 …" at bounding box center [699, 252] width 396 height 29
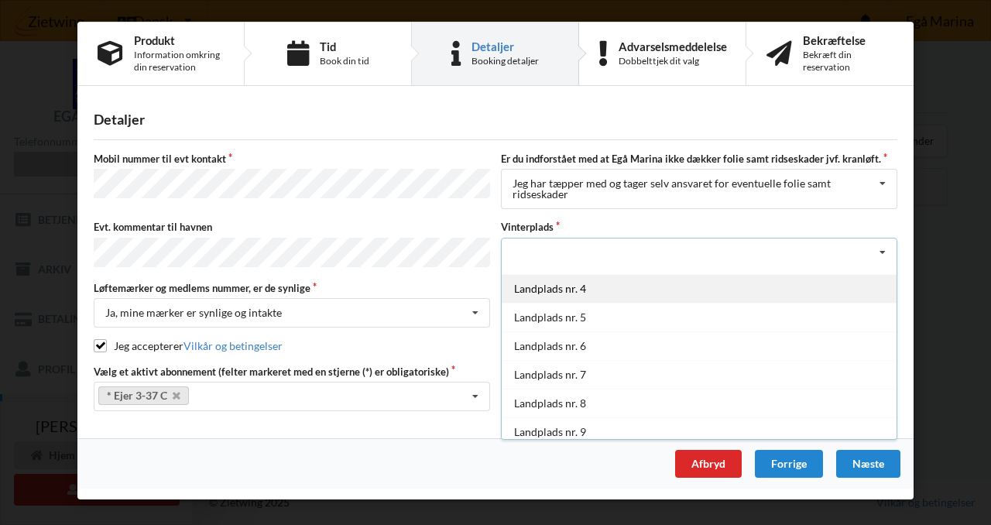
scroll to position [170, 0]
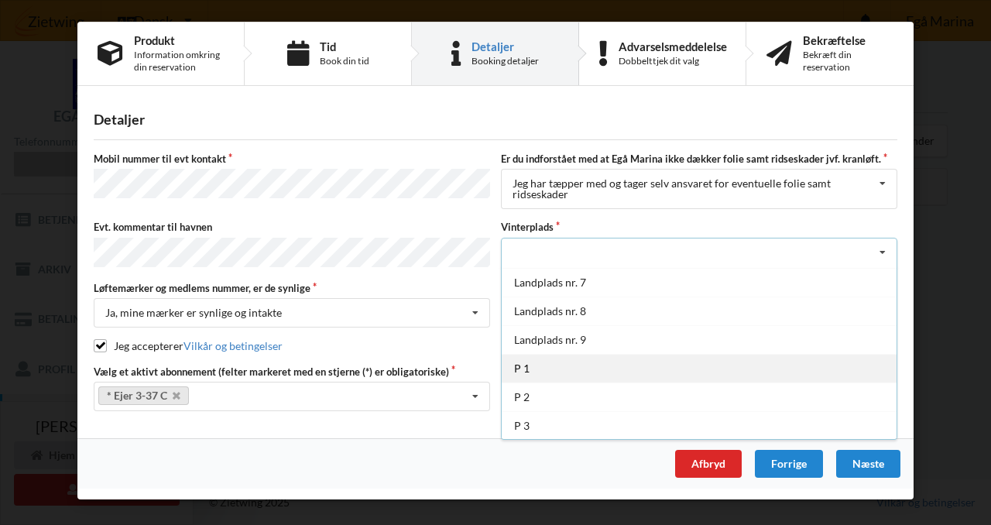
click at [641, 368] on div "P 1" at bounding box center [699, 368] width 395 height 29
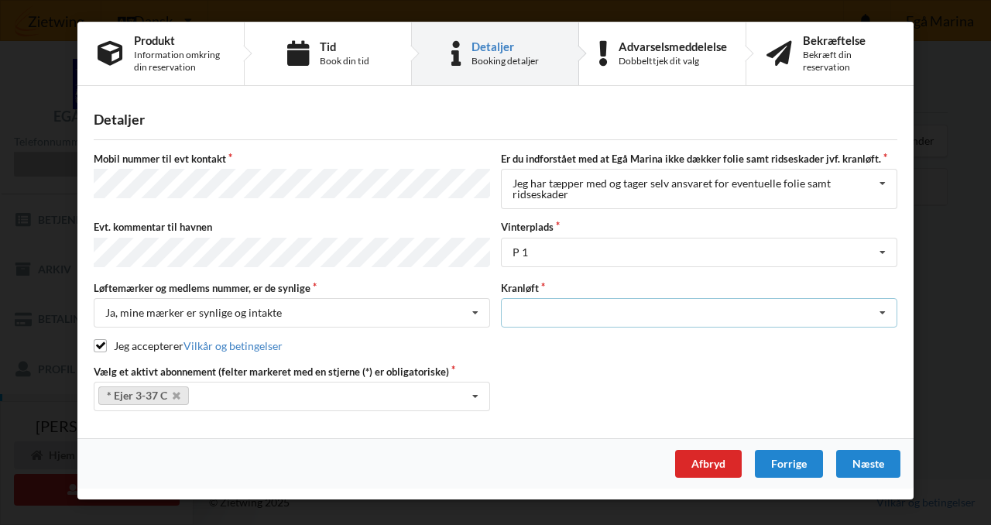
click at [618, 310] on div "Optagning" at bounding box center [699, 312] width 396 height 29
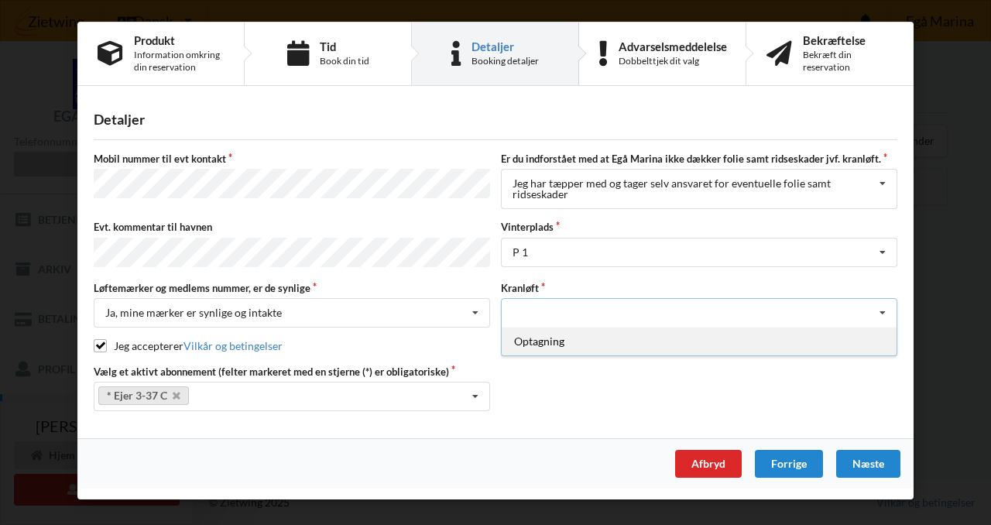
click at [605, 344] on div "Optagning" at bounding box center [699, 341] width 395 height 29
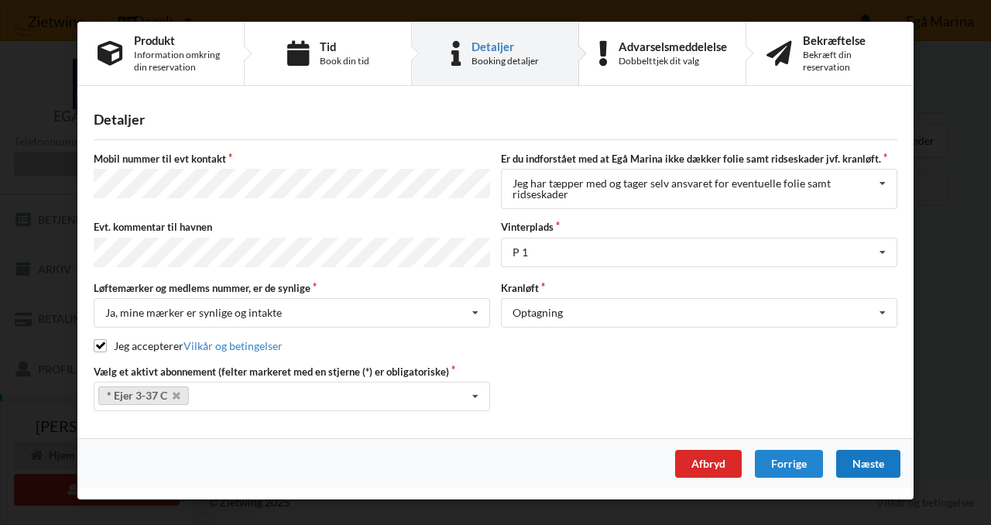
click at [866, 464] on div "Næste" at bounding box center [868, 464] width 64 height 28
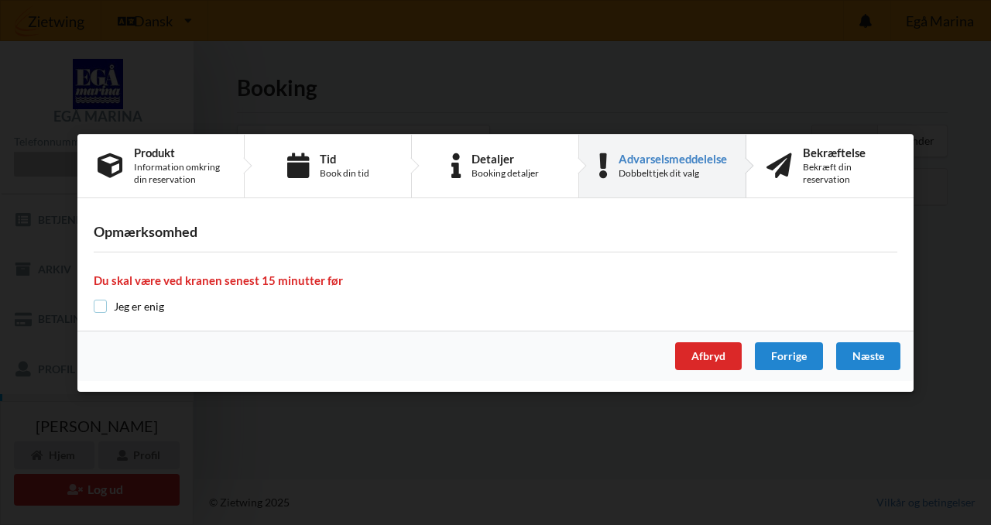
click at [104, 302] on input "checkbox" at bounding box center [100, 306] width 13 height 13
checkbox input "true"
click at [856, 364] on div "Næste" at bounding box center [868, 356] width 64 height 28
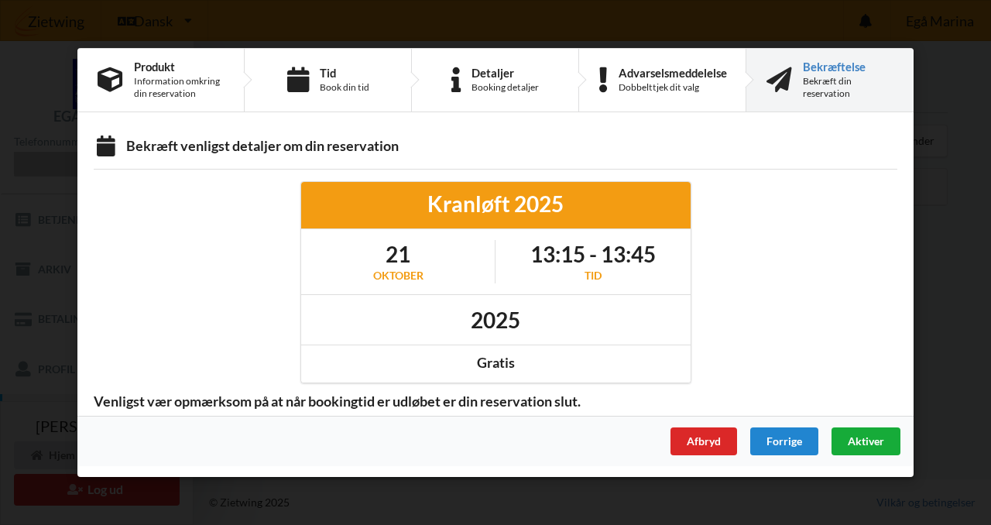
click at [848, 441] on span "Aktiver" at bounding box center [866, 440] width 36 height 13
